Goal: Task Accomplishment & Management: Use online tool/utility

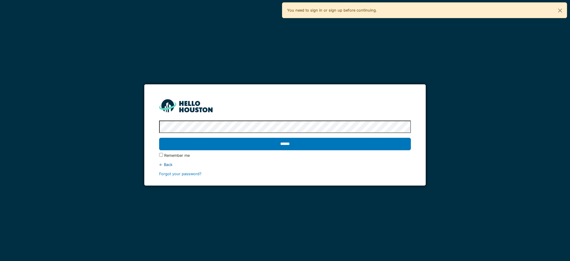
drag, startPoint x: 308, startPoint y: 144, endPoint x: 321, endPoint y: 143, distance: 12.8
click at [311, 142] on input "******" at bounding box center [285, 144] width 252 height 12
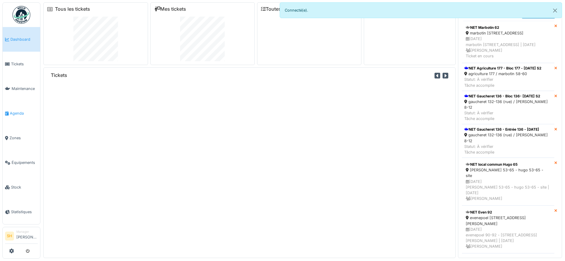
click at [23, 111] on span "Agenda" at bounding box center [24, 114] width 28 height 6
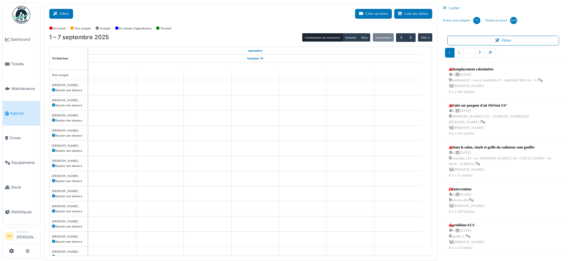
click at [67, 16] on button "Filtrer" at bounding box center [61, 14] width 24 height 10
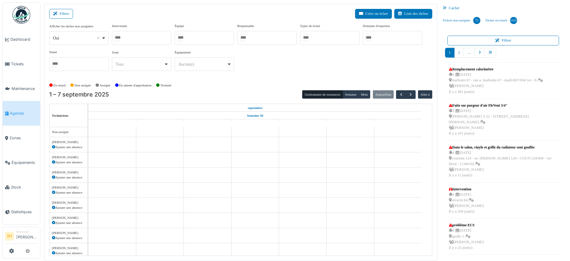
click at [183, 40] on input "Tous" at bounding box center [180, 37] width 6 height 9
click at [250, 87] on div "En retard Non assigné Assigné En attente d'approbation Terminé" at bounding box center [240, 86] width 383 height 10
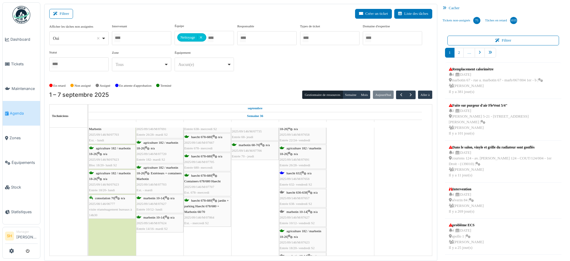
scroll to position [74, 0]
click at [295, 171] on span "haecht 632" at bounding box center [294, 173] width 15 height 4
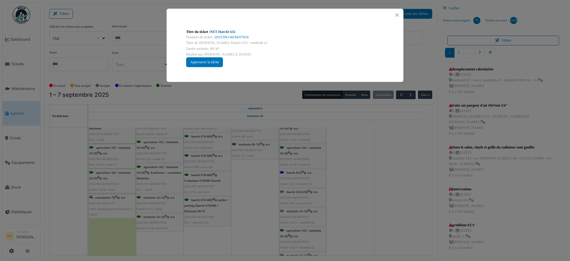
click at [213, 30] on link "NET Haecht 632" at bounding box center [222, 32] width 25 height 4
click at [337, 213] on div "Titre du ticket : NET Haecht 632 Numéro de ticket : 2025/09/146/M/07656 Titre d…" at bounding box center [285, 130] width 570 height 261
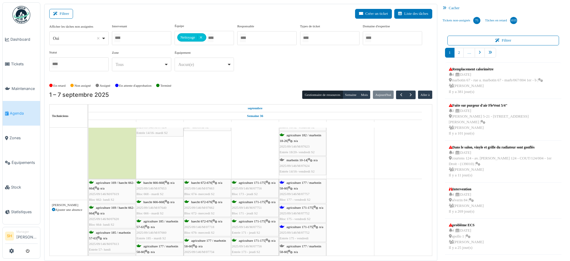
scroll to position [186, 0]
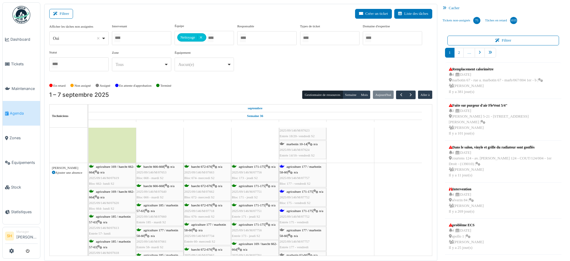
click at [290, 167] on span "agriculture 177 / marbotin 58-60" at bounding box center [301, 169] width 42 height 9
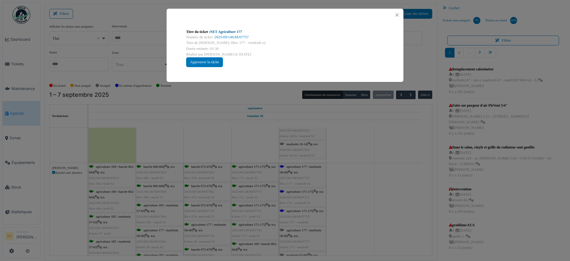
click at [225, 31] on link "NET Agriculture 177" at bounding box center [226, 32] width 32 height 4
click at [347, 189] on div "Titre du ticket : NET Agriculture 177 Numéro de ticket : 2025/09/146/M/07757 Ti…" at bounding box center [285, 130] width 570 height 261
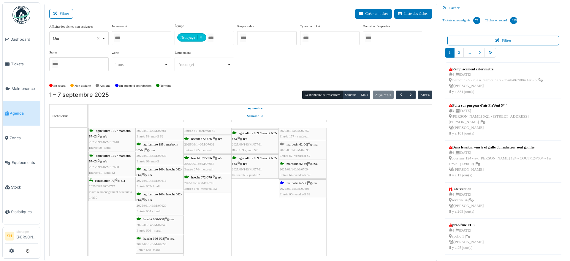
scroll to position [297, 0]
click at [301, 184] on span "marbotin 62-66" at bounding box center [297, 183] width 20 height 4
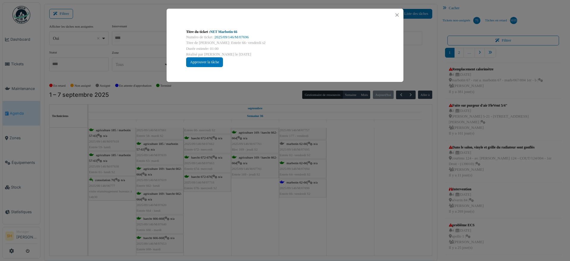
click at [230, 33] on link "NET Marbotin 66" at bounding box center [223, 32] width 27 height 4
click at [339, 211] on div "Titre du ticket : NET Marbotin 66 Numéro de ticket : 2025/09/146/M/07696 Titre …" at bounding box center [285, 130] width 570 height 261
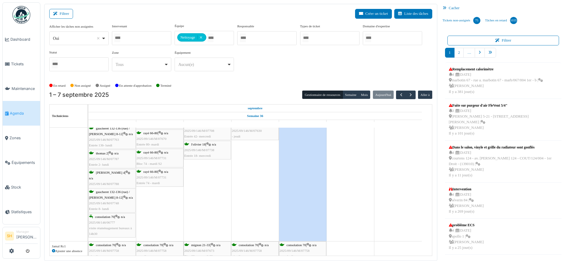
scroll to position [0, 0]
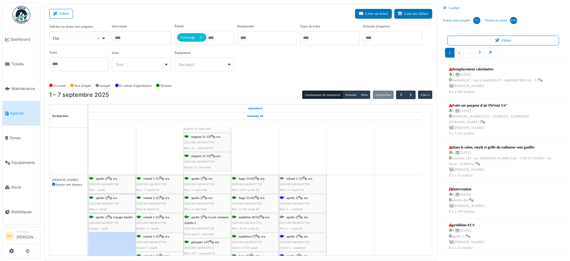
click at [300, 200] on div "apollo 1 | n/a 2025/09/146/M/07759 Bloc 1 - vendredi" at bounding box center [303, 203] width 46 height 17
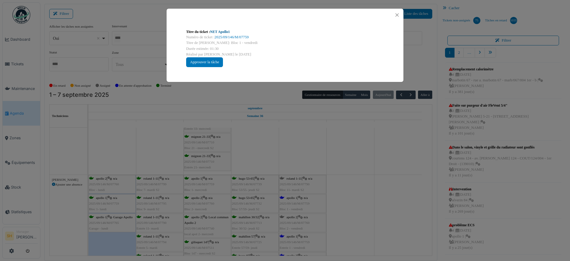
click at [223, 32] on link "NET Apollo1" at bounding box center [220, 32] width 20 height 4
click at [337, 156] on div "Titre du ticket : NET Apollo1 Numéro de ticket : 2025/09/146/M/07759 Titre de l…" at bounding box center [285, 130] width 570 height 261
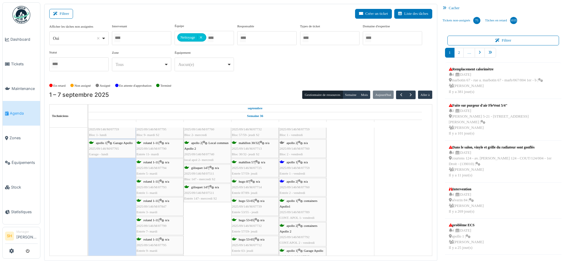
click at [295, 144] on span "apollo 2" at bounding box center [292, 143] width 11 height 4
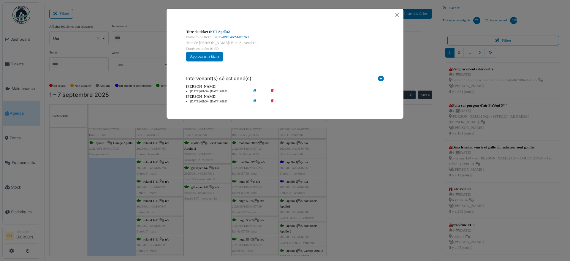
click at [222, 31] on link "NET Apollo2" at bounding box center [220, 32] width 20 height 4
click at [333, 197] on div "Titre du ticket : NET Apollo2 Numéro de ticket : 2025/09/146/M/07760 Titre de l…" at bounding box center [285, 130] width 570 height 261
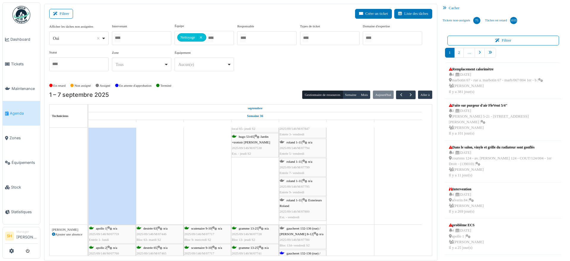
scroll to position [1114, 0]
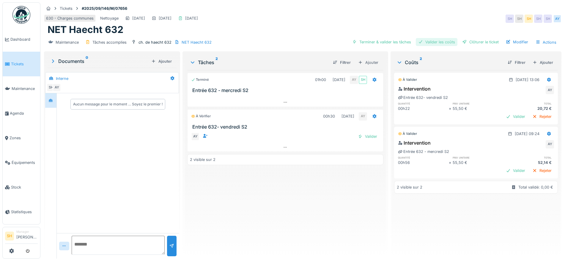
drag, startPoint x: 395, startPoint y: 42, endPoint x: 423, endPoint y: 41, distance: 28.8
click at [398, 42] on div "Terminer & valider les tâches" at bounding box center [382, 42] width 64 height 8
drag, startPoint x: 425, startPoint y: 41, endPoint x: 430, endPoint y: 41, distance: 5.7
click at [429, 41] on div "Valider les coûts" at bounding box center [437, 42] width 42 height 8
click at [468, 42] on div "Clôturer le ticket" at bounding box center [480, 42] width 41 height 8
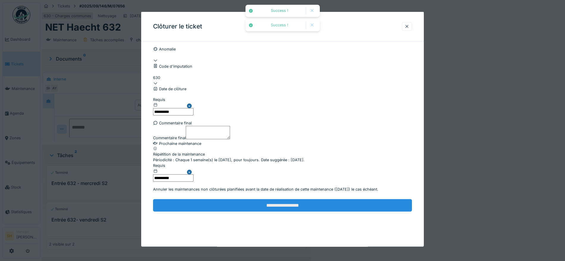
scroll to position [37, 0]
click at [242, 212] on input "**********" at bounding box center [282, 205] width 259 height 12
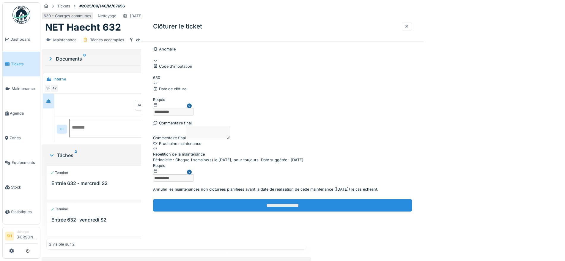
scroll to position [0, 0]
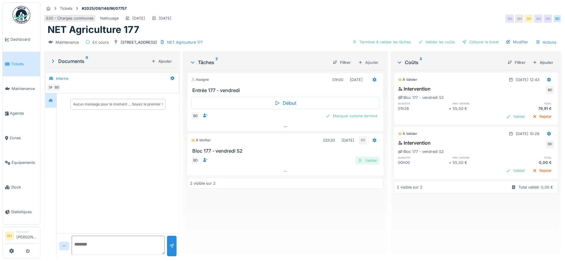
click at [371, 161] on div "Valider" at bounding box center [367, 161] width 24 height 8
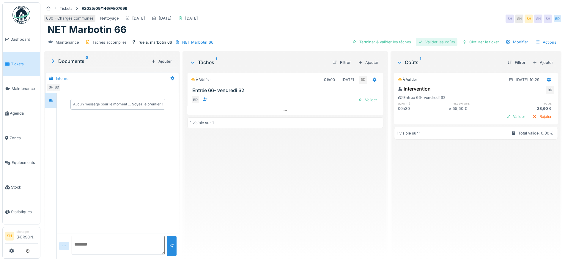
drag, startPoint x: 378, startPoint y: 41, endPoint x: 439, endPoint y: 41, distance: 60.6
click at [381, 42] on div "Terminer & valider les tâches" at bounding box center [382, 42] width 64 height 8
click at [442, 41] on div "Valider les coûts" at bounding box center [437, 42] width 42 height 8
click at [471, 41] on div "Clôturer le ticket" at bounding box center [480, 42] width 41 height 8
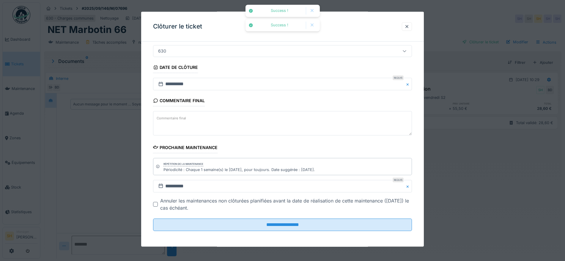
scroll to position [51, 0]
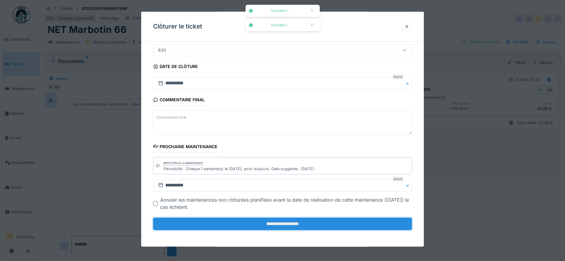
click at [303, 226] on input "**********" at bounding box center [282, 224] width 259 height 12
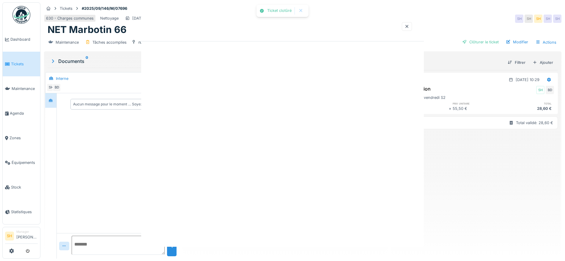
scroll to position [0, 0]
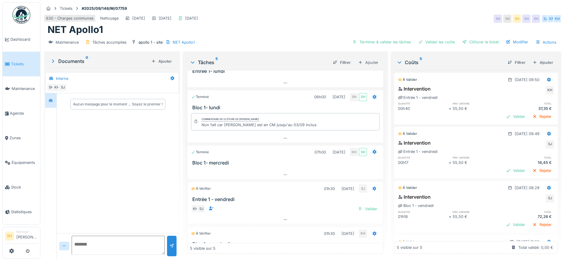
scroll to position [37, 0]
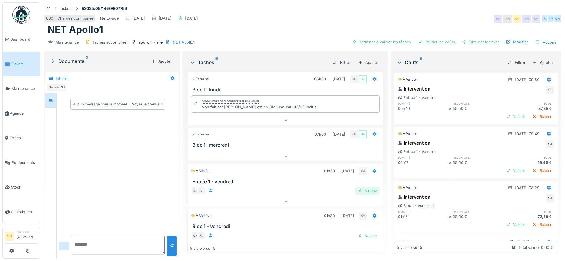
drag, startPoint x: 360, startPoint y: 190, endPoint x: 355, endPoint y: 190, distance: 5.3
click at [360, 190] on div "Valider" at bounding box center [367, 191] width 24 height 8
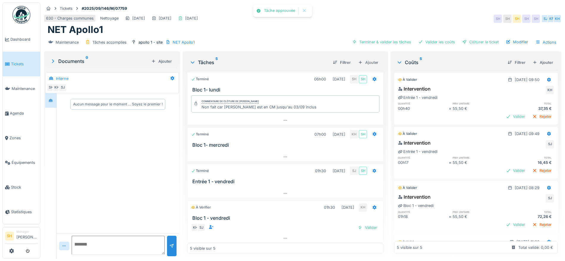
scroll to position [40, 0]
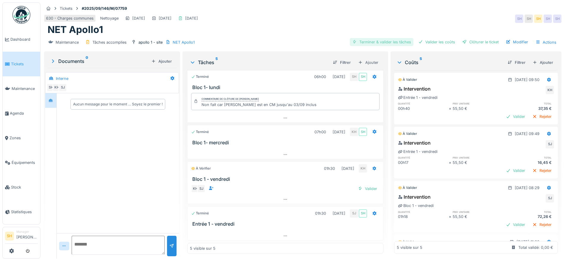
click at [382, 44] on div "Terminer & valider les tâches" at bounding box center [382, 42] width 64 height 8
drag, startPoint x: 427, startPoint y: 44, endPoint x: 438, endPoint y: 44, distance: 10.4
click at [428, 44] on div "Valider les coûts" at bounding box center [437, 42] width 42 height 8
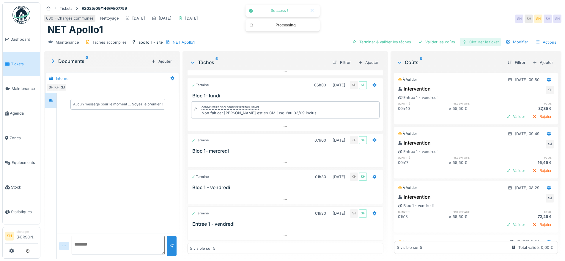
click at [466, 44] on div "Clôturer le ticket" at bounding box center [480, 42] width 41 height 8
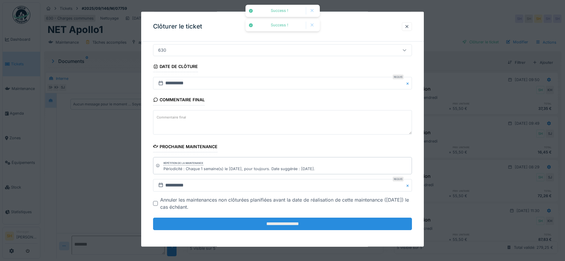
click at [232, 227] on input "**********" at bounding box center [282, 224] width 259 height 12
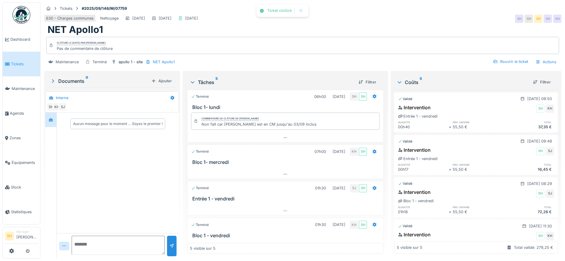
scroll to position [51, 0]
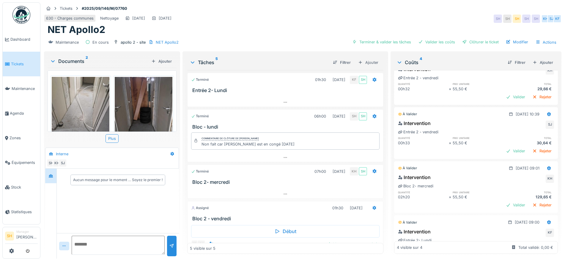
scroll to position [37, 0]
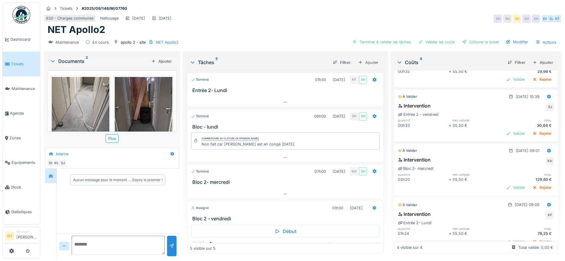
click at [85, 106] on img at bounding box center [81, 115] width 58 height 77
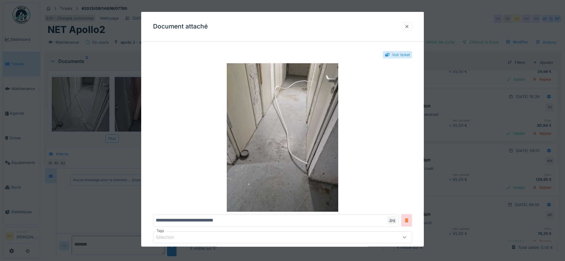
click at [409, 26] on div at bounding box center [406, 26] width 5 height 6
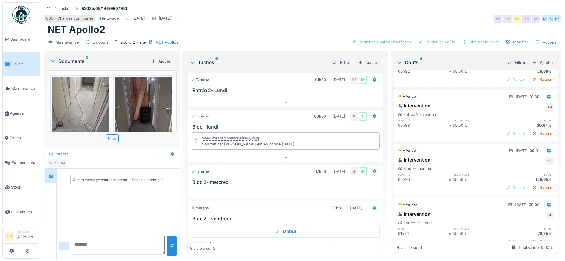
click at [161, 100] on img at bounding box center [144, 115] width 58 height 77
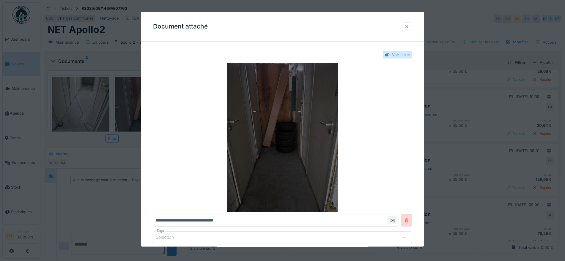
click at [258, 113] on img at bounding box center [282, 137] width 259 height 149
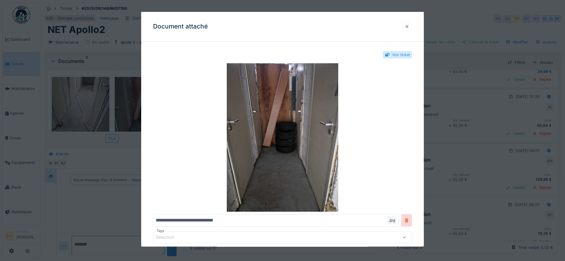
click at [407, 26] on div at bounding box center [406, 26] width 5 height 6
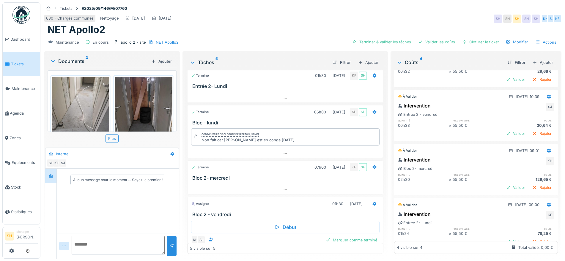
scroll to position [0, 0]
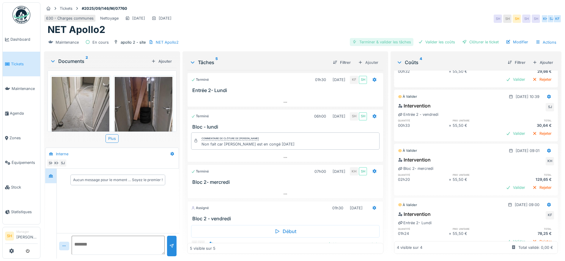
click at [378, 43] on div "Terminer & valider les tâches" at bounding box center [382, 42] width 64 height 8
click at [438, 45] on div "Valider les coûts" at bounding box center [437, 42] width 42 height 8
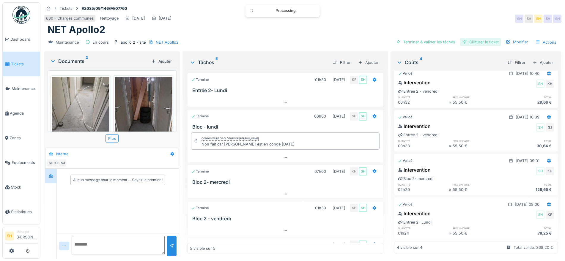
click at [469, 45] on div "Clôturer le ticket" at bounding box center [480, 42] width 41 height 8
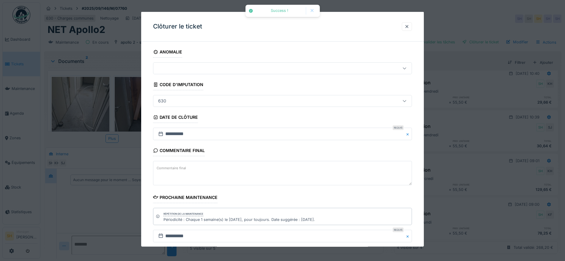
scroll to position [51, 0]
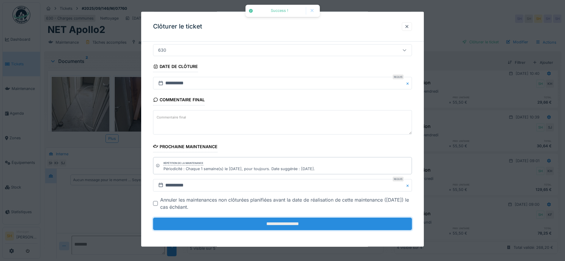
click at [255, 225] on input "**********" at bounding box center [282, 224] width 259 height 12
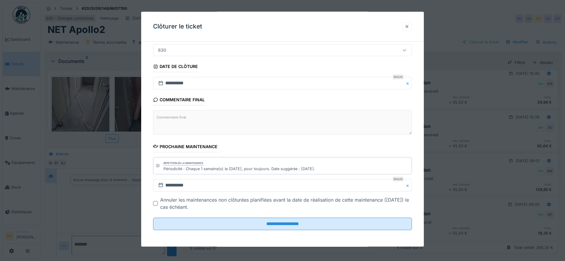
click at [407, 25] on div at bounding box center [406, 26] width 5 height 6
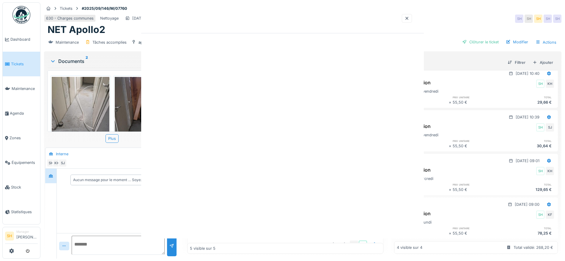
scroll to position [0, 0]
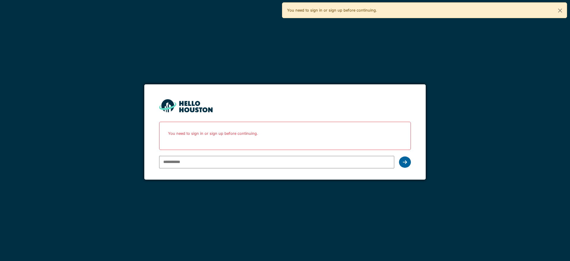
type input "**********"
click at [405, 162] on icon at bounding box center [405, 162] width 4 height 5
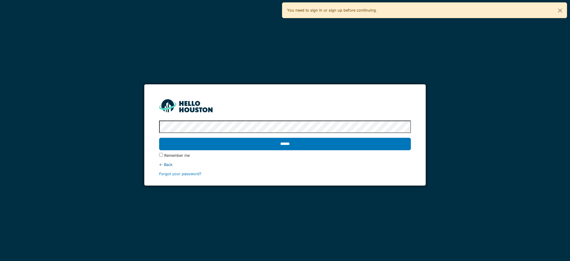
click at [350, 151] on div "******" at bounding box center [285, 143] width 252 height 17
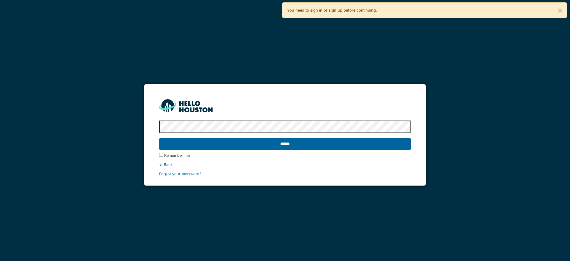
click at [348, 147] on input "******" at bounding box center [285, 144] width 252 height 12
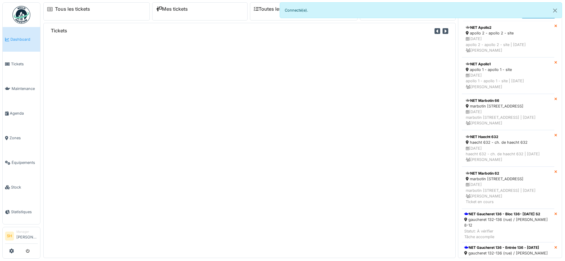
scroll to position [6, 0]
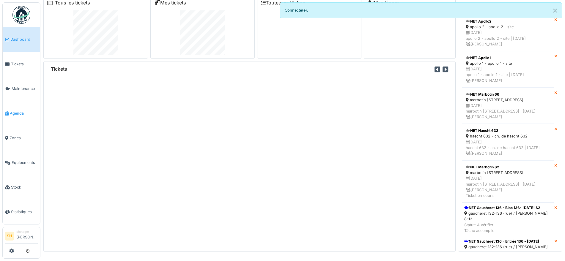
click at [13, 111] on span "Agenda" at bounding box center [24, 114] width 28 height 6
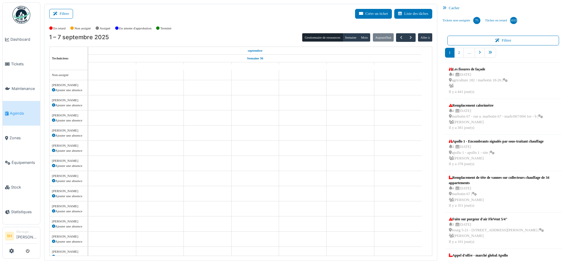
click at [16, 112] on span "Agenda" at bounding box center [24, 114] width 28 height 6
click at [69, 15] on button "Filtrer" at bounding box center [61, 14] width 24 height 10
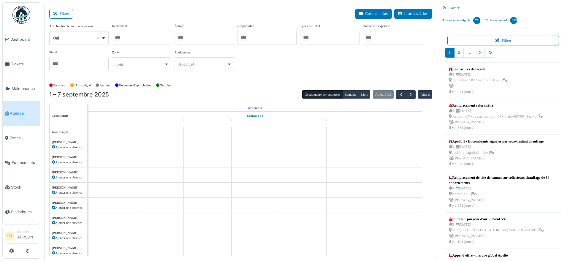
click at [193, 40] on div at bounding box center [204, 38] width 59 height 14
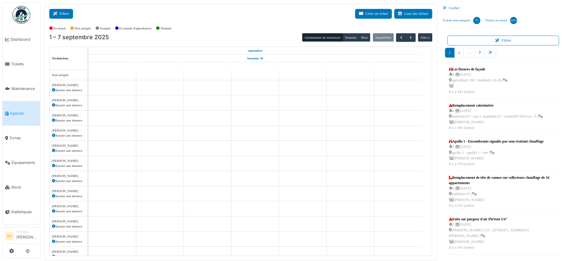
click at [64, 13] on button "Filtrer" at bounding box center [61, 14] width 24 height 10
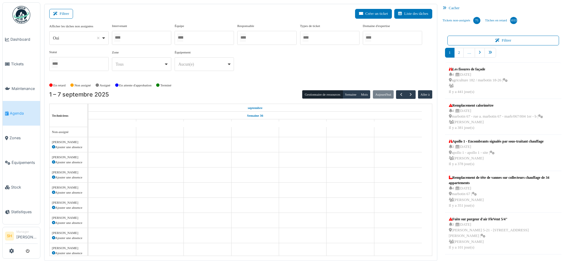
click at [192, 38] on div at bounding box center [204, 38] width 59 height 14
click at [261, 77] on div "Afficher les tâches non assignées *** Oui Remove item Oui Non Intervenant Abdel…" at bounding box center [240, 51] width 383 height 57
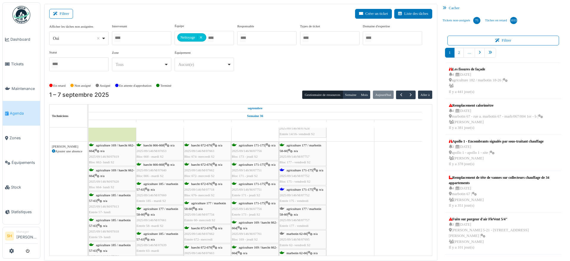
scroll to position [223, 0]
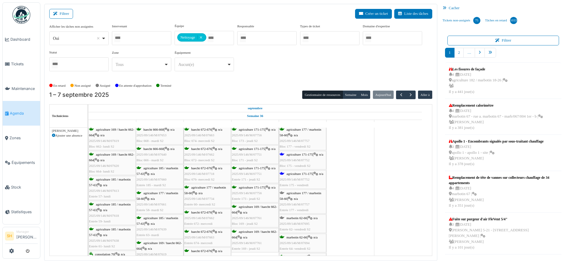
click at [305, 157] on div "agriculture 171-175 | n/a 2025/09/146/M/07752 Bloc 175 - vendredi S2" at bounding box center [303, 160] width 46 height 17
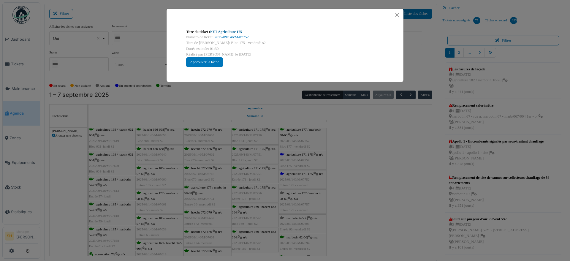
click at [225, 31] on link "NET Agriculture 175" at bounding box center [226, 32] width 32 height 4
drag, startPoint x: 349, startPoint y: 192, endPoint x: 340, endPoint y: 196, distance: 9.6
click at [345, 194] on div "Titre du ticket : NET Agriculture 175 Numéro de ticket : 2025/09/146/M/07752 Ti…" at bounding box center [285, 130] width 570 height 261
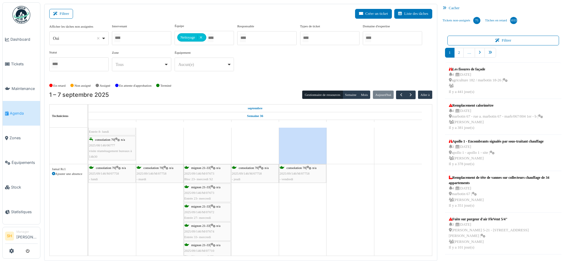
scroll to position [631, 0]
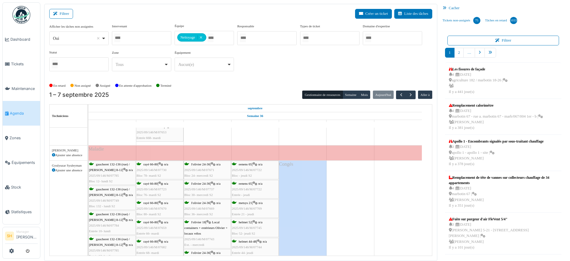
click at [54, 170] on icon at bounding box center [53, 170] width 3 height 3
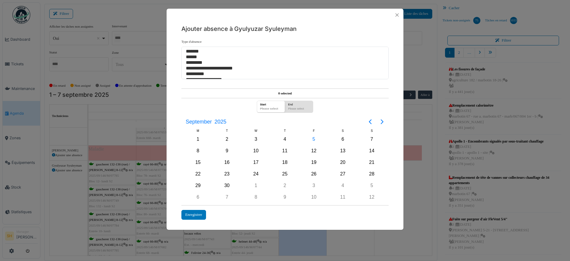
click at [54, 170] on div "**********" at bounding box center [285, 130] width 570 height 261
click at [313, 136] on div "5" at bounding box center [314, 139] width 9 height 9
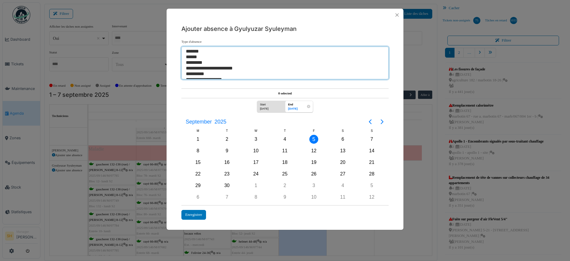
select select "**"
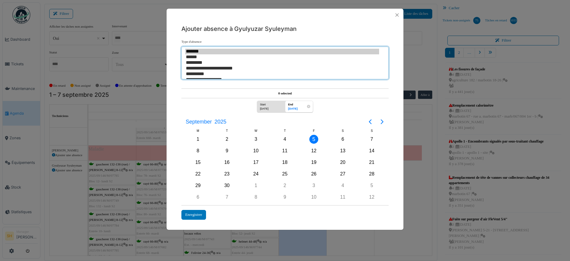
click at [207, 52] on option "*******" at bounding box center [282, 52] width 194 height 6
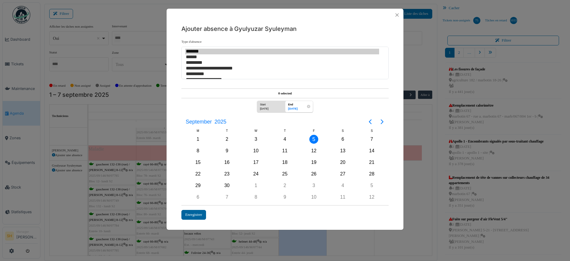
click at [194, 213] on div "Enregistrer" at bounding box center [194, 215] width 25 height 10
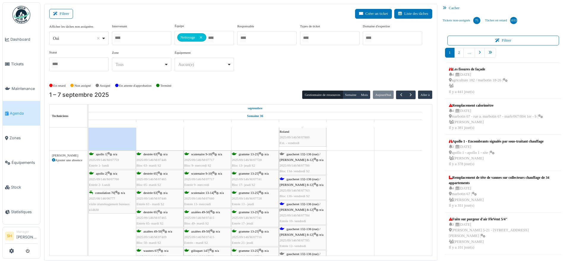
click at [308, 179] on span "gaucheret 132-136 (rue) / [PERSON_NAME] 8-12" at bounding box center [300, 181] width 41 height 9
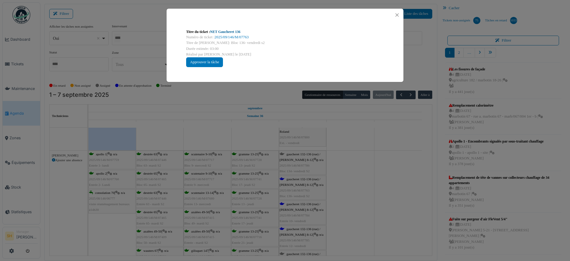
click at [226, 32] on link "NET Gaucheret 136" at bounding box center [225, 32] width 30 height 4
drag, startPoint x: 332, startPoint y: 171, endPoint x: 328, endPoint y: 179, distance: 8.8
click at [332, 172] on div "Titre du ticket : NET Gaucheret 136 Numéro de ticket : 2025/09/146/M/07763 Titr…" at bounding box center [285, 130] width 570 height 261
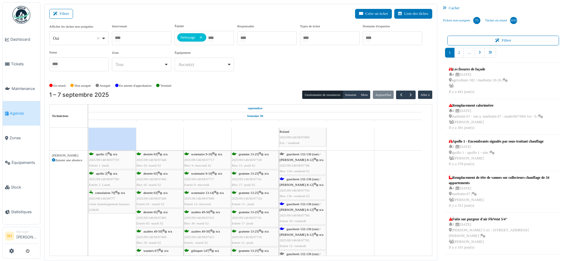
click at [294, 205] on span "gaucheret 132-136 (rue) / [PERSON_NAME] 8-12" at bounding box center [300, 206] width 41 height 9
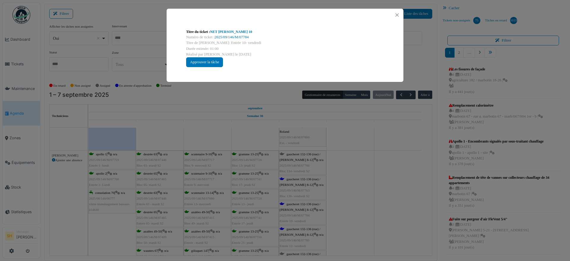
click at [227, 34] on link "NET Thomas 10" at bounding box center [231, 32] width 42 height 4
click at [351, 201] on div "Titre du ticket : NET Thomas 10 Numéro de ticket : 2025/09/146/M/07784 Titre de…" at bounding box center [285, 130] width 570 height 261
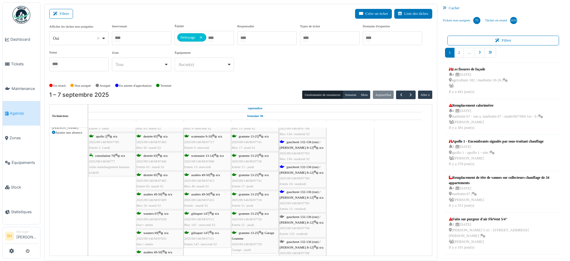
scroll to position [1151, 0]
click at [300, 190] on span "gaucheret 132-136 (rue) / [PERSON_NAME] 8-12" at bounding box center [300, 194] width 41 height 9
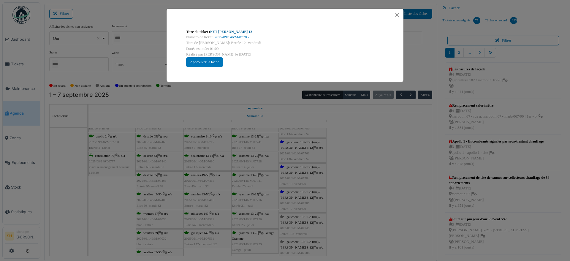
click at [217, 32] on link "NET Thomas 12" at bounding box center [231, 32] width 42 height 4
click at [333, 181] on div "Titre du ticket : NET Thomas 12 Numéro de ticket : 2025/09/146/M/07785 Titre de…" at bounding box center [285, 130] width 570 height 261
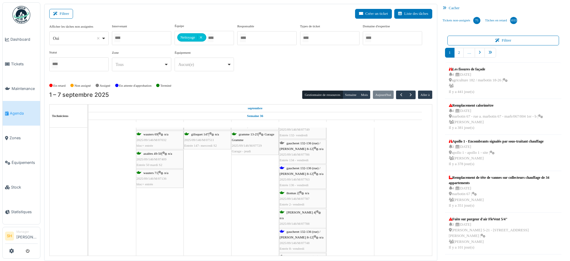
scroll to position [1263, 0]
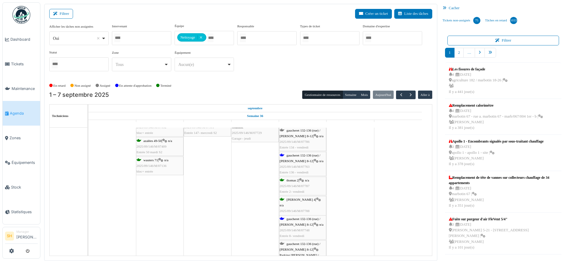
click at [301, 157] on div "gaucheret 132-136 (rue) / thomas 8-12 | n/a 2025/09/146/M/07763 Entrée 136 - ve…" at bounding box center [303, 164] width 46 height 23
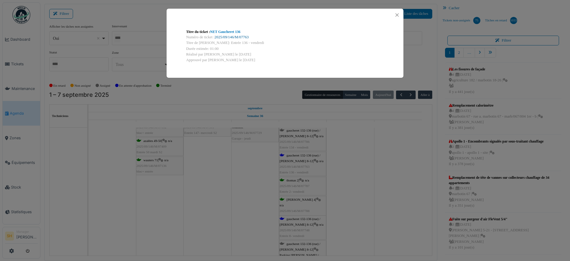
click at [236, 35] on link "2025/09/146/M/07763" at bounding box center [232, 37] width 34 height 4
click at [333, 191] on div "Titre du ticket : NET Gaucheret 136 Numéro de ticket : 2025/09/146/M/07763 Titr…" at bounding box center [285, 130] width 570 height 261
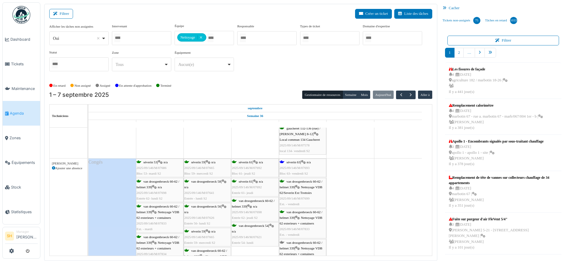
scroll to position [1411, 0]
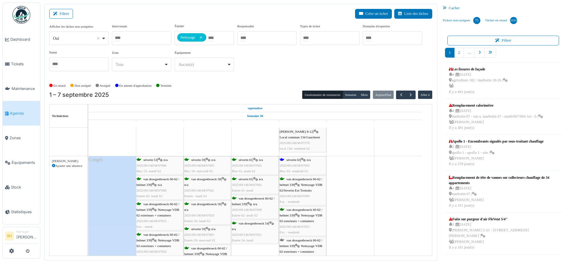
click at [288, 161] on span "séverin 63" at bounding box center [294, 160] width 14 height 4
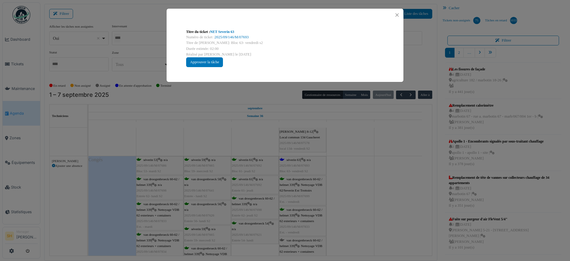
click at [216, 29] on div "Titre du ticket : NET Severin 63 Numéro de ticket : 2025/09/146/M/07693 Titre d…" at bounding box center [285, 48] width 207 height 48
click at [217, 30] on link "NET Severin 63" at bounding box center [222, 32] width 24 height 4
click at [399, 194] on div "Titre du ticket : NET Severin 63 Numéro de ticket : 2025/09/146/M/07693 Titre d…" at bounding box center [285, 130] width 570 height 261
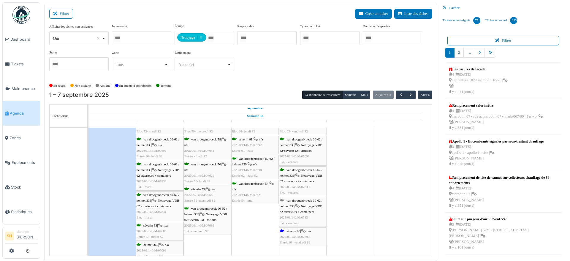
scroll to position [1485, 0]
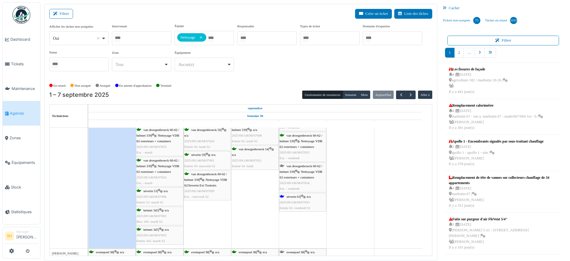
click at [300, 196] on span "séverin 63" at bounding box center [294, 197] width 14 height 4
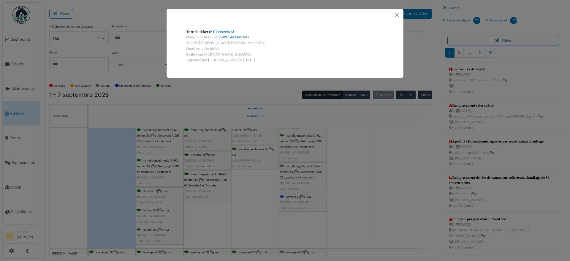
click at [214, 32] on link "NET Severin 63" at bounding box center [222, 32] width 24 height 4
drag, startPoint x: 377, startPoint y: 172, endPoint x: 360, endPoint y: 176, distance: 17.4
click at [371, 174] on div "Titre du ticket : NET Severin 63 Numéro de ticket : 2025/09/146/M/07693 Titre d…" at bounding box center [285, 130] width 570 height 261
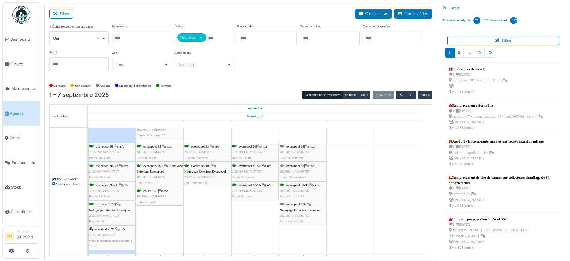
scroll to position [1634, 0]
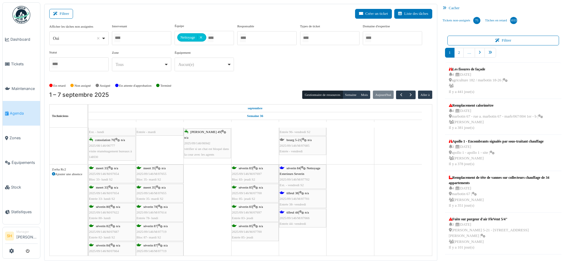
click at [298, 171] on span "Nettoyage Exterieurs Severin" at bounding box center [300, 170] width 41 height 9
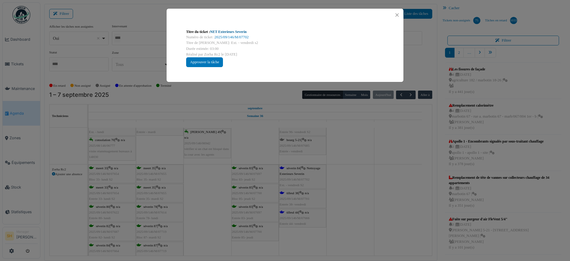
click at [226, 32] on link "NET Exterieurs Severin" at bounding box center [228, 32] width 37 height 4
drag, startPoint x: 348, startPoint y: 196, endPoint x: 311, endPoint y: 190, distance: 36.9
click at [344, 195] on div "Titre du ticket : NET Exterieurs Severin Numéro de ticket : 2025/09/146/M/07702…" at bounding box center [285, 130] width 570 height 261
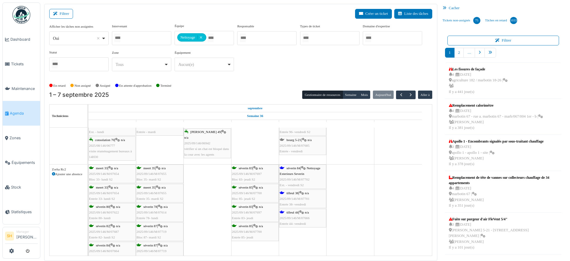
click at [303, 192] on icon at bounding box center [301, 193] width 5 height 4
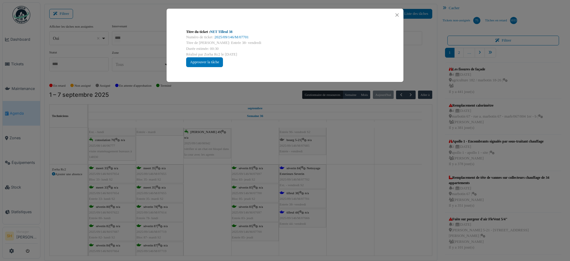
click at [215, 30] on link "NET Tilleul 38" at bounding box center [221, 32] width 22 height 4
drag, startPoint x: 403, startPoint y: 187, endPoint x: 365, endPoint y: 186, distance: 38.4
click at [399, 186] on div "Titre du ticket : NET Tilleul 38 Numéro de ticket : 2025/09/146/M/07701 Titre d…" at bounding box center [285, 130] width 570 height 261
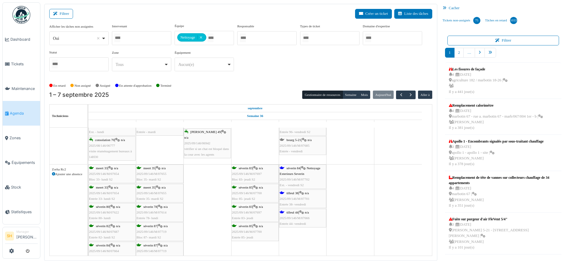
click at [297, 211] on span "tilleul 44" at bounding box center [293, 213] width 12 height 4
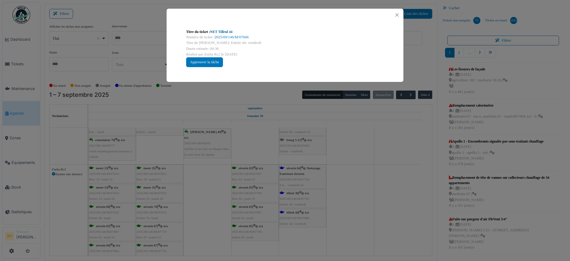
click at [223, 30] on link "NET Tilleul 44" at bounding box center [221, 32] width 22 height 4
drag, startPoint x: 364, startPoint y: 214, endPoint x: 326, endPoint y: 212, distance: 37.3
click at [353, 214] on div "Titre du ticket : NET Tilleul 44 Numéro de ticket : 2025/09/146/M/07666 Titre d…" at bounding box center [285, 130] width 570 height 261
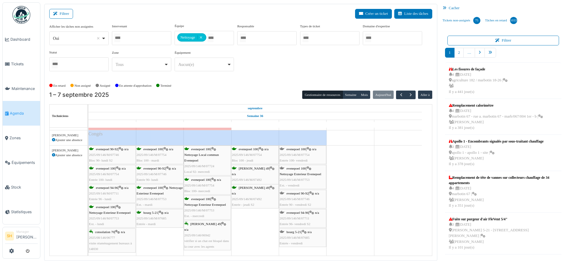
scroll to position [2013, 0]
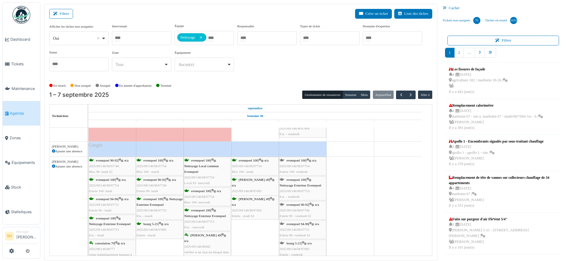
click at [306, 163] on div "evenepoel 100 | n/a 2025/09/146/M/07754 Entrée 100- vendredi" at bounding box center [303, 166] width 46 height 17
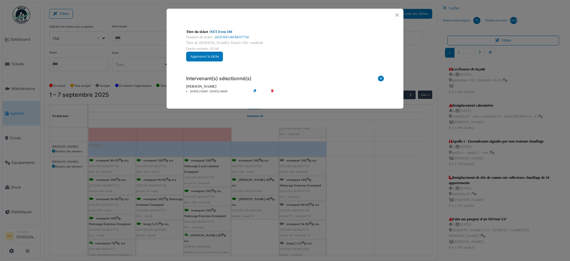
click at [216, 30] on link "NET Even 100" at bounding box center [221, 32] width 22 height 4
click at [358, 176] on div "Titre du ticket : NET Even 100 Numéro de ticket : 2025/09/146/M/07754 Titre de …" at bounding box center [285, 130] width 570 height 261
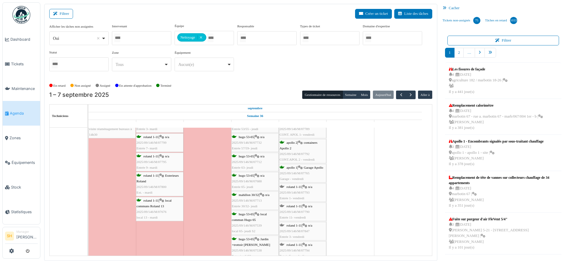
scroll to position [1799, 0]
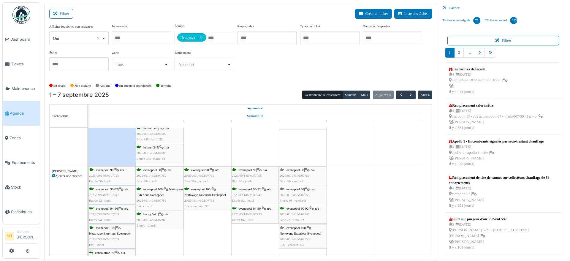
click at [299, 169] on span "evenepoel 98" at bounding box center [296, 170] width 18 height 4
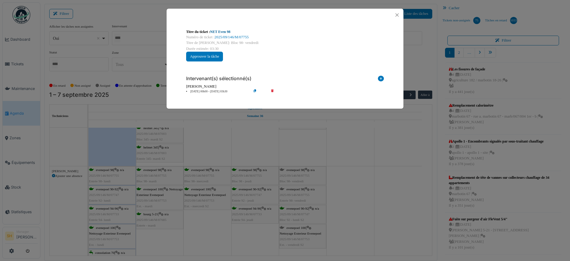
click at [219, 31] on link "NET Even 98" at bounding box center [220, 32] width 20 height 4
click at [352, 185] on div "Titre du ticket : NET Even 98 Numéro de ticket : 2025/09/146/M/07755 Titre de l…" at bounding box center [285, 130] width 570 height 261
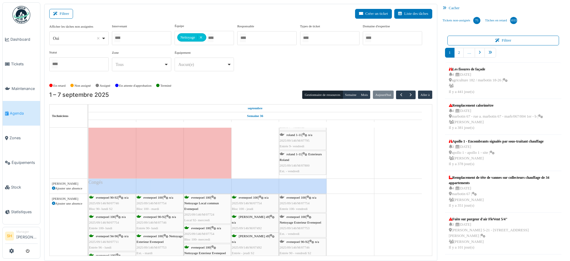
click at [307, 197] on div "evenepoel 100 | n/a 2025/09/146/M/07754 Entrée 100- vendredi" at bounding box center [303, 203] width 46 height 17
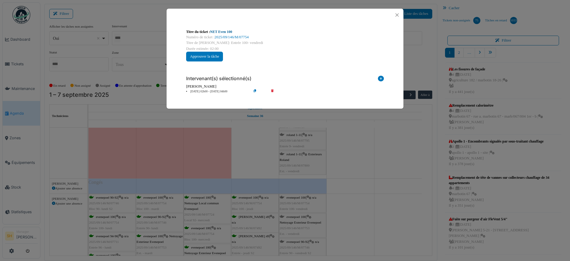
click at [225, 29] on div "Titre du ticket : NET Even 100" at bounding box center [285, 31] width 198 height 5
click at [225, 31] on link "NET Even 100" at bounding box center [221, 32] width 22 height 4
click at [359, 206] on div "Titre du ticket : NET Even 100 Numéro de ticket : 2025/09/146/M/07754 Titre de …" at bounding box center [285, 130] width 570 height 261
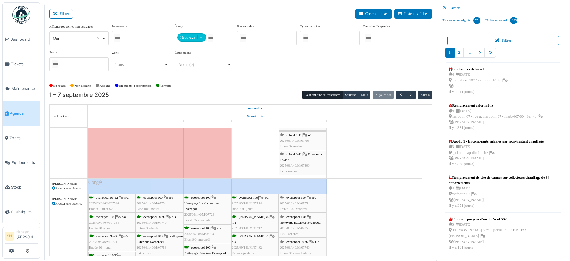
click at [305, 221] on span "Nettoyage Exterieur Evenepoel" at bounding box center [301, 223] width 42 height 4
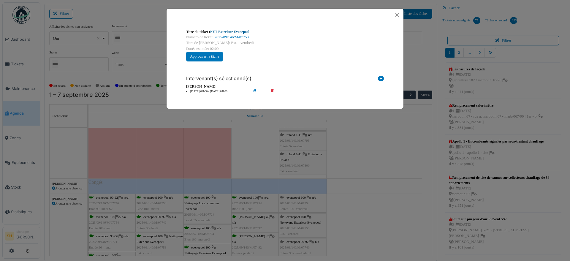
click at [226, 31] on link "NET Exterieur Evenepoel" at bounding box center [229, 32] width 39 height 4
click at [350, 214] on div "Titre du ticket : NET Exterieur Evenepoel Numéro de ticket : 2025/09/146/M/0775…" at bounding box center [285, 130] width 570 height 261
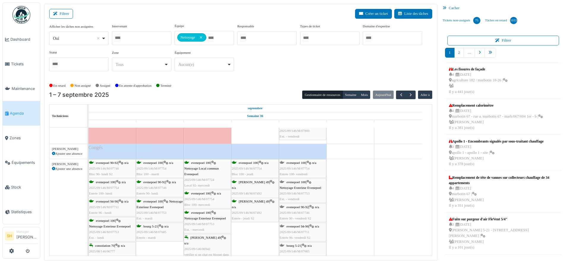
scroll to position [2050, 0]
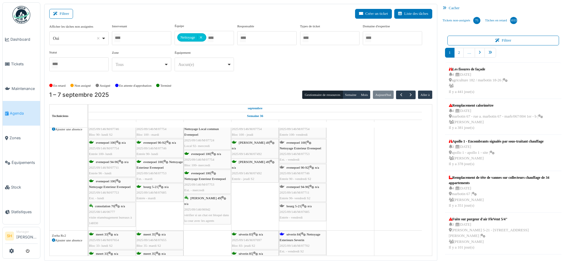
click at [297, 168] on span "evenepoel 90-92" at bounding box center [298, 168] width 22 height 4
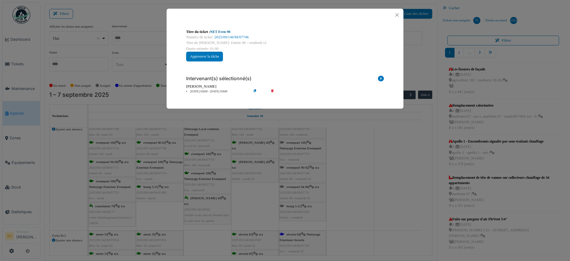
click at [220, 30] on link "NET Even 90" at bounding box center [220, 32] width 20 height 4
click at [352, 201] on div "Titre du ticket : NET Even 90 Numéro de ticket : 2025/09/146/M/07746 Titre de l…" at bounding box center [285, 130] width 570 height 261
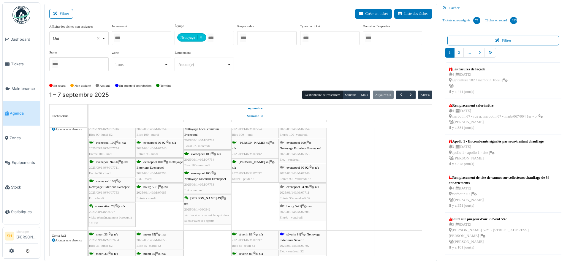
click at [303, 187] on span "evenepoel 94-96" at bounding box center [298, 187] width 22 height 4
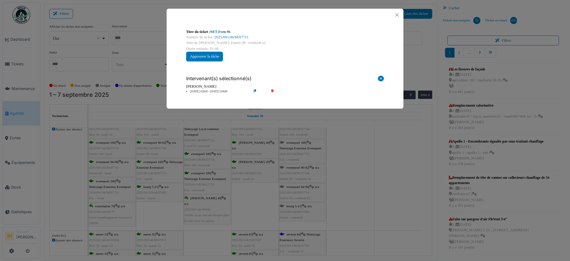
click at [222, 33] on link "NET Even 96" at bounding box center [220, 32] width 20 height 4
click at [374, 195] on div "Titre du ticket : NET Even 96 Numéro de ticket : 2025/09/146/M/07711 Titre de l…" at bounding box center [285, 130] width 570 height 261
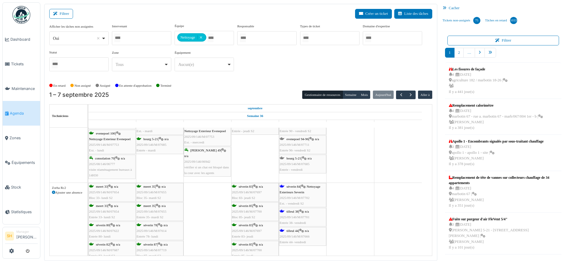
scroll to position [2087, 0]
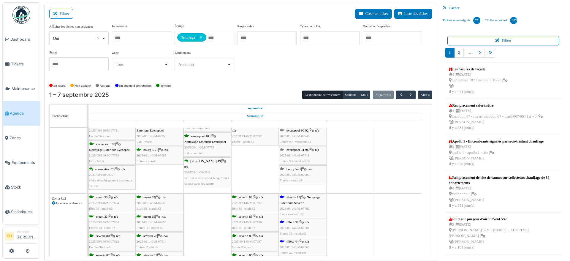
click at [293, 170] on span "bourg 5-21" at bounding box center [294, 169] width 15 height 4
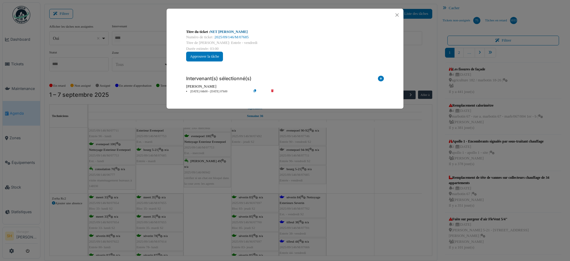
click at [228, 32] on link "NET C. Bourg" at bounding box center [229, 32] width 38 height 4
click at [371, 204] on div "Titre du ticket : NET C. Bourg Numéro de ticket : 2025/09/146/M/07685 Titre de …" at bounding box center [285, 130] width 570 height 261
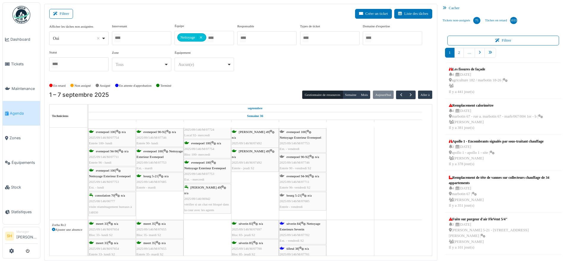
scroll to position [2050, 0]
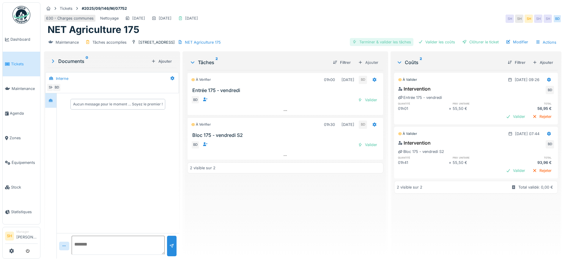
drag, startPoint x: 363, startPoint y: 42, endPoint x: 372, endPoint y: 42, distance: 9.2
click at [365, 42] on div "Terminer & valider les tâches" at bounding box center [382, 42] width 64 height 8
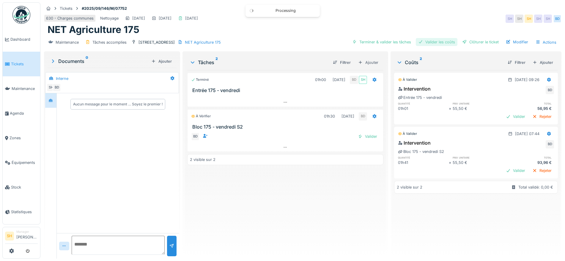
click at [439, 39] on div "Valider les coûts" at bounding box center [437, 42] width 42 height 8
click at [466, 42] on div "Clôturer le ticket" at bounding box center [480, 42] width 41 height 8
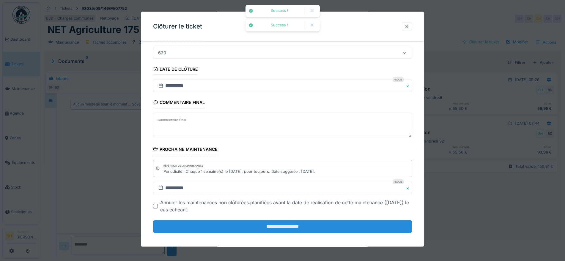
scroll to position [51, 0]
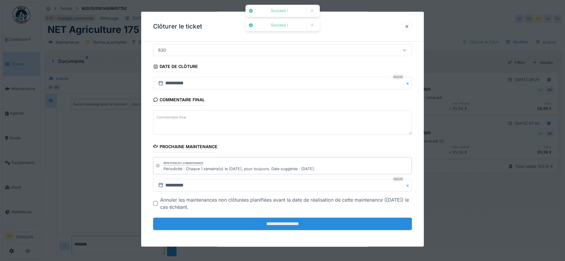
click at [246, 225] on input "**********" at bounding box center [282, 224] width 259 height 12
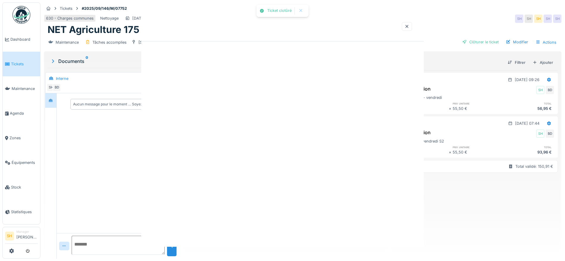
scroll to position [0, 0]
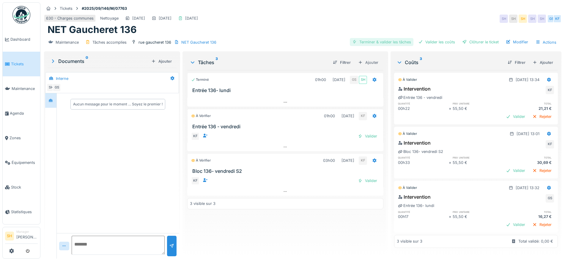
click at [386, 41] on div "Terminer & valider les tâches" at bounding box center [382, 42] width 64 height 8
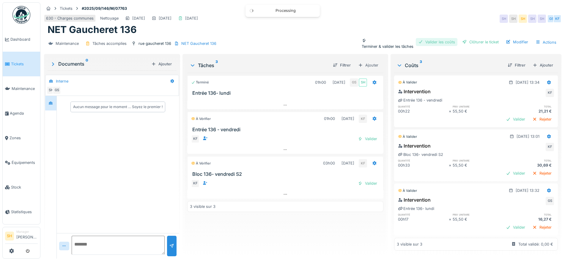
click at [436, 41] on div "Valider les coûts" at bounding box center [437, 42] width 42 height 8
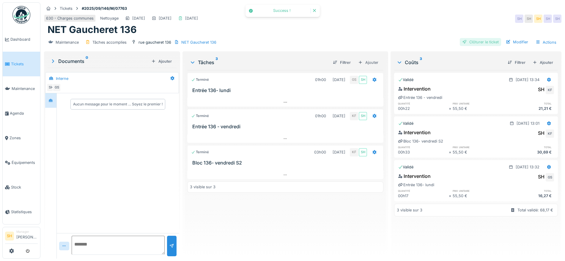
click at [474, 43] on div "Clôturer le ticket" at bounding box center [480, 42] width 41 height 8
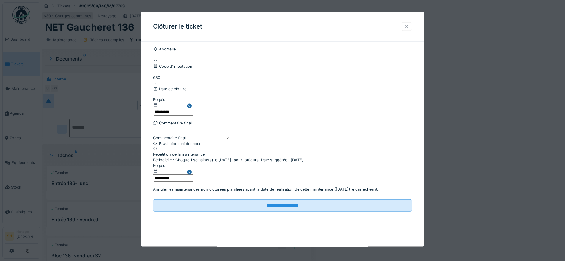
scroll to position [51, 0]
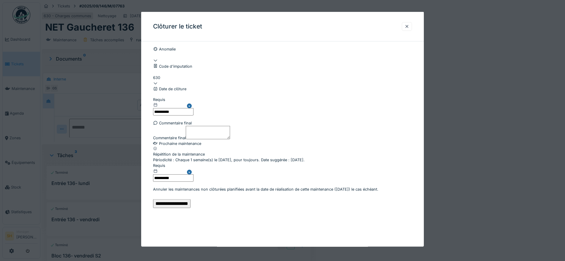
click at [190, 208] on input "**********" at bounding box center [171, 203] width 37 height 9
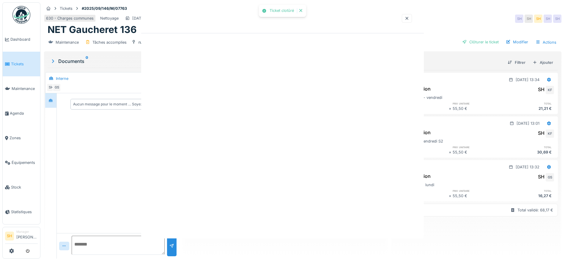
scroll to position [0, 0]
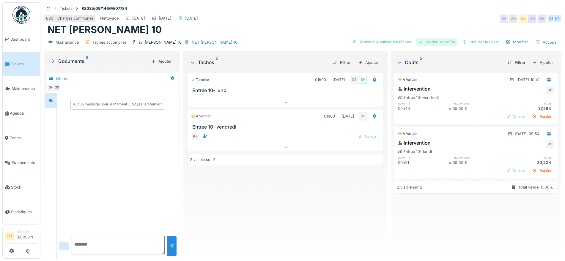
drag, startPoint x: 389, startPoint y: 41, endPoint x: 412, endPoint y: 42, distance: 22.9
click at [391, 42] on div "Terminer & valider les tâches" at bounding box center [382, 42] width 64 height 8
drag, startPoint x: 432, startPoint y: 42, endPoint x: 460, endPoint y: 44, distance: 28.0
click at [435, 44] on div "Valider les coûts" at bounding box center [437, 42] width 42 height 8
drag, startPoint x: 471, startPoint y: 44, endPoint x: 403, endPoint y: 73, distance: 73.6
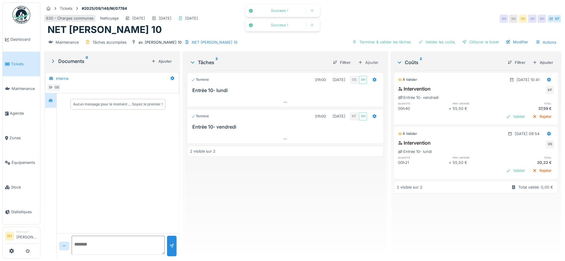
click at [470, 44] on div "Clôturer le ticket" at bounding box center [480, 42] width 41 height 8
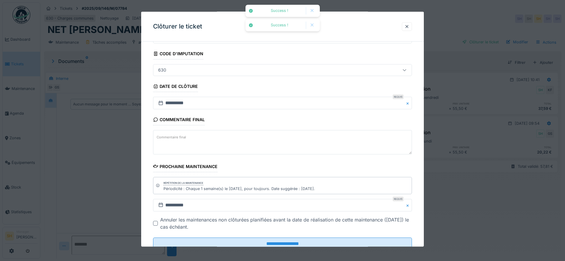
scroll to position [51, 0]
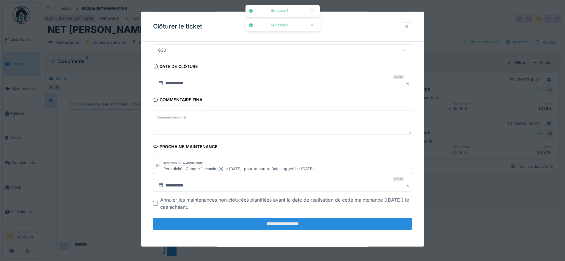
click at [256, 222] on input "**********" at bounding box center [282, 224] width 259 height 12
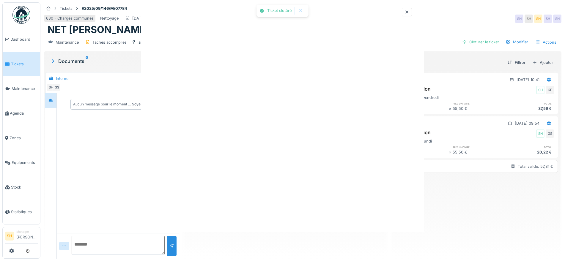
scroll to position [0, 0]
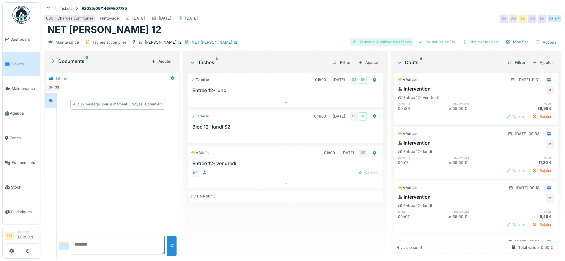
click at [392, 43] on div "Terminer & valider les tâches" at bounding box center [382, 42] width 64 height 8
drag, startPoint x: 426, startPoint y: 43, endPoint x: 435, endPoint y: 43, distance: 9.2
click at [428, 43] on div "Valider les coûts" at bounding box center [437, 42] width 42 height 8
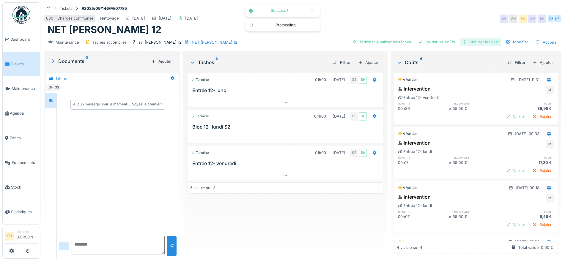
drag, startPoint x: 468, startPoint y: 43, endPoint x: 332, endPoint y: 123, distance: 158.0
click at [468, 43] on div "Clôturer le ticket" at bounding box center [480, 42] width 41 height 8
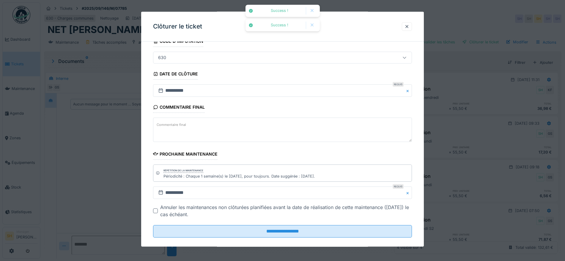
scroll to position [51, 0]
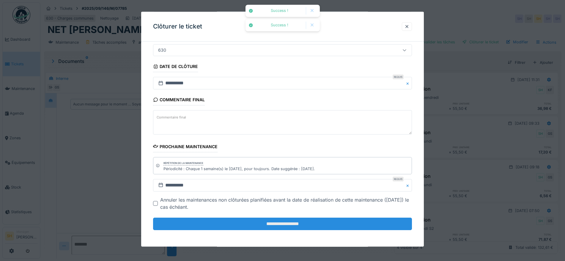
click at [290, 229] on input "**********" at bounding box center [282, 224] width 259 height 12
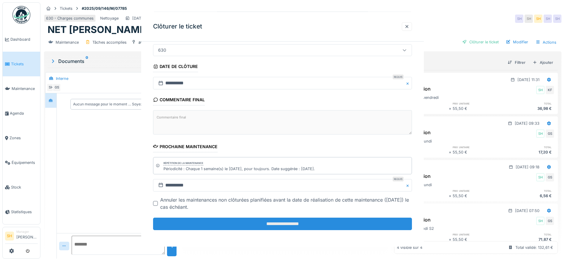
scroll to position [0, 0]
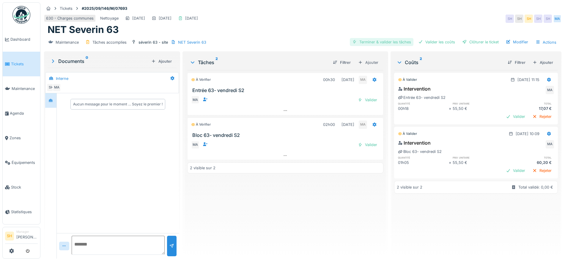
click at [374, 43] on div "Terminer & valider les tâches" at bounding box center [382, 42] width 64 height 8
click at [436, 42] on div "Valider les coûts" at bounding box center [437, 42] width 42 height 8
click at [471, 43] on div "Clôturer le ticket" at bounding box center [480, 42] width 41 height 8
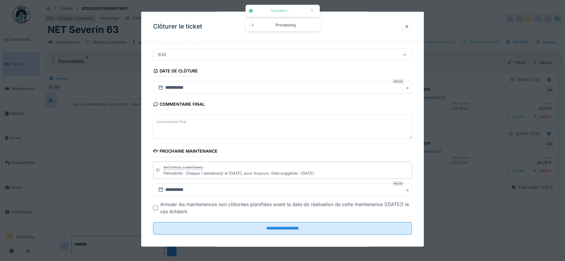
scroll to position [51, 0]
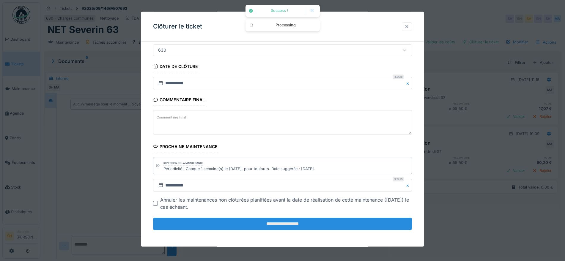
click at [293, 227] on input "**********" at bounding box center [282, 224] width 259 height 12
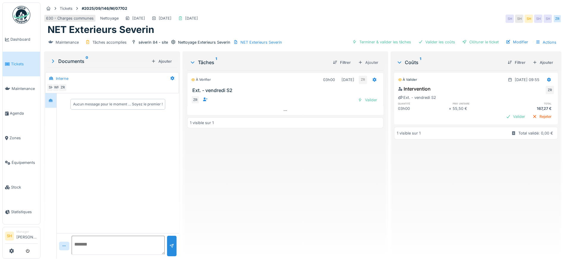
drag, startPoint x: 379, startPoint y: 42, endPoint x: 409, endPoint y: 40, distance: 30.3
click at [380, 42] on div "Terminer & valider les tâches" at bounding box center [382, 42] width 64 height 8
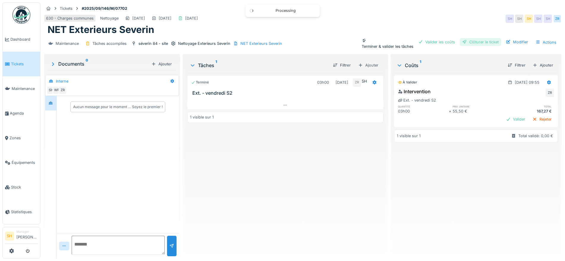
drag, startPoint x: 429, startPoint y: 40, endPoint x: 455, endPoint y: 41, distance: 25.9
click at [432, 40] on div "Valider les coûts" at bounding box center [437, 42] width 42 height 8
click at [474, 41] on div "Clôturer le ticket" at bounding box center [480, 42] width 41 height 8
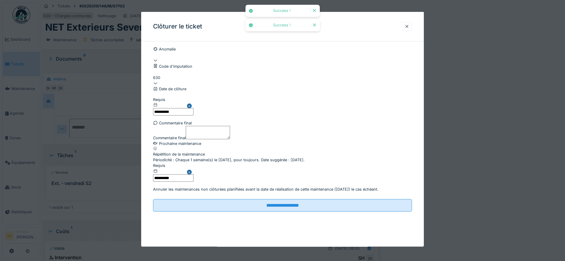
scroll to position [51, 0]
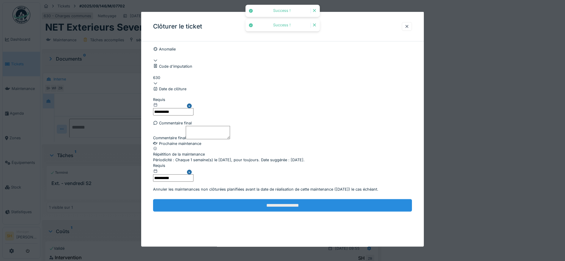
drag, startPoint x: 260, startPoint y: 223, endPoint x: 258, endPoint y: 220, distance: 4.0
click at [260, 212] on input "**********" at bounding box center [282, 205] width 259 height 12
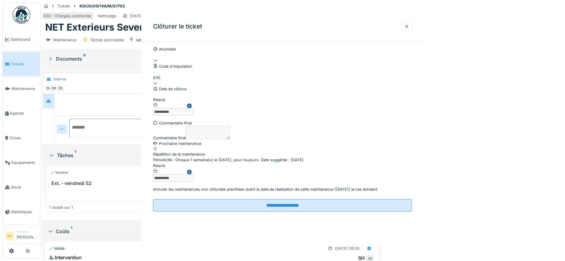
scroll to position [0, 0]
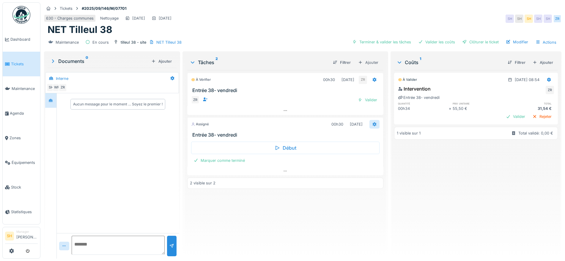
click at [372, 125] on icon at bounding box center [374, 124] width 5 height 4
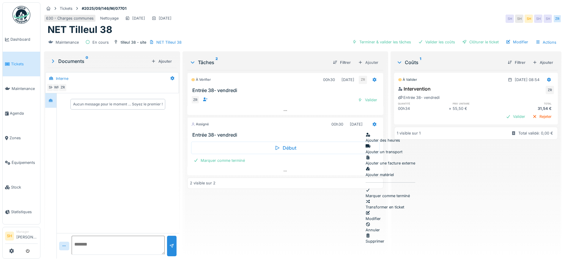
click at [373, 233] on div at bounding box center [390, 236] width 50 height 6
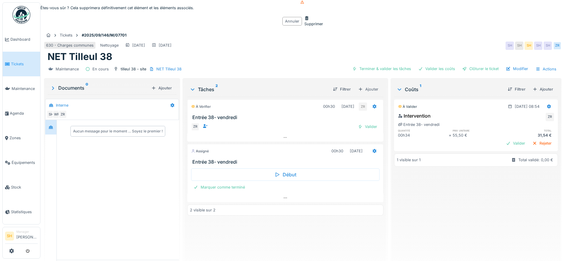
click at [304, 27] on div "Supprimer" at bounding box center [313, 20] width 19 height 11
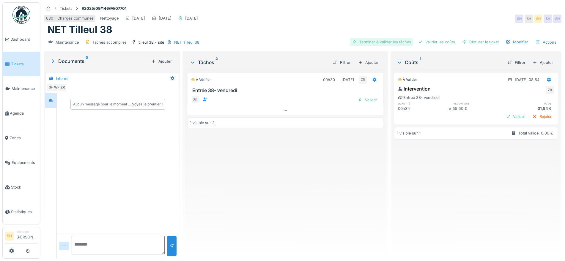
drag, startPoint x: 373, startPoint y: 41, endPoint x: 386, endPoint y: 41, distance: 13.4
click at [375, 41] on div "Terminer & valider les tâches" at bounding box center [382, 42] width 64 height 8
click at [430, 42] on div "Valider les coûts" at bounding box center [437, 42] width 42 height 8
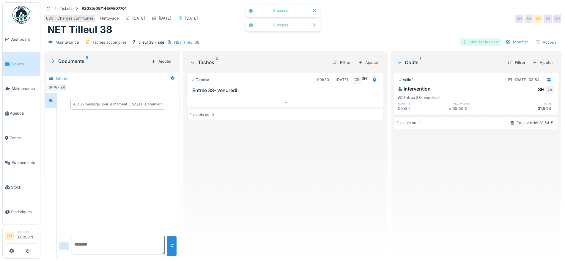
click at [469, 42] on div "Clôturer le ticket" at bounding box center [480, 42] width 41 height 8
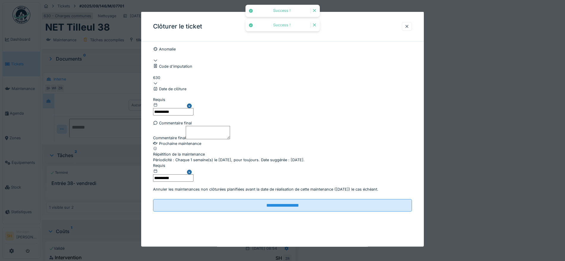
scroll to position [51, 0]
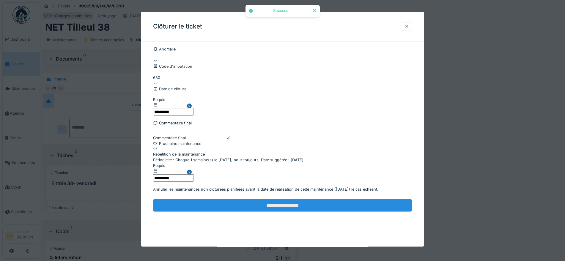
click at [276, 212] on input "**********" at bounding box center [282, 205] width 259 height 12
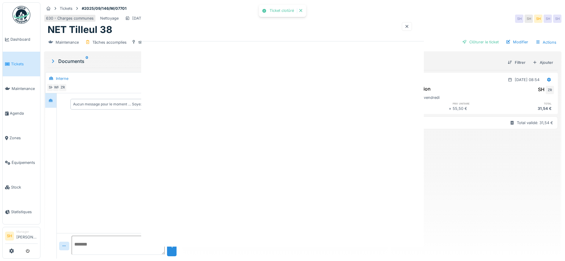
scroll to position [0, 0]
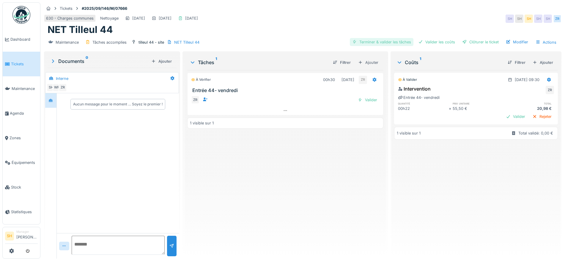
click at [389, 45] on div "Terminer & valider les tâches" at bounding box center [382, 42] width 64 height 8
drag, startPoint x: 431, startPoint y: 42, endPoint x: 474, endPoint y: 41, distance: 43.1
click at [438, 42] on div "Valider les coûts" at bounding box center [437, 42] width 42 height 8
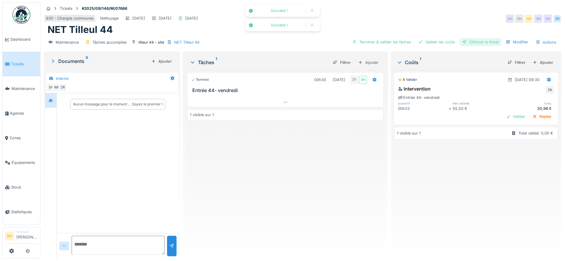
click at [475, 41] on div "Clôturer le ticket" at bounding box center [480, 42] width 41 height 8
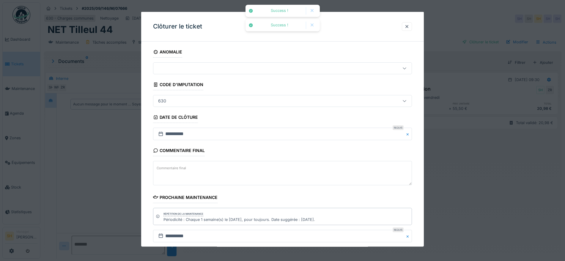
scroll to position [51, 0]
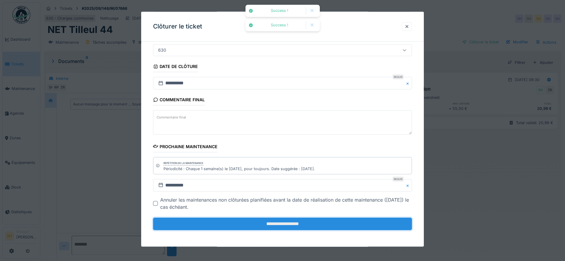
click at [294, 226] on input "**********" at bounding box center [282, 224] width 259 height 12
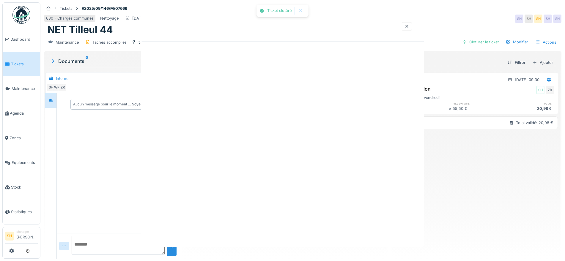
scroll to position [0, 0]
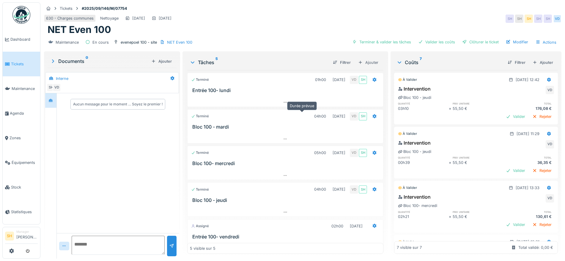
scroll to position [37, 0]
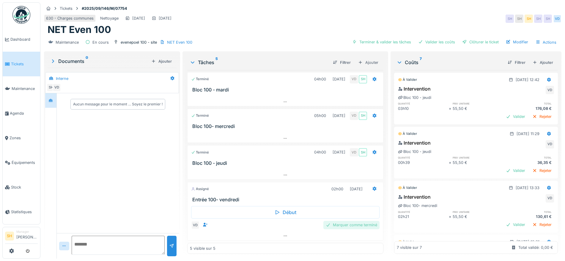
click at [343, 224] on div "Marquer comme terminé" at bounding box center [351, 225] width 56 height 8
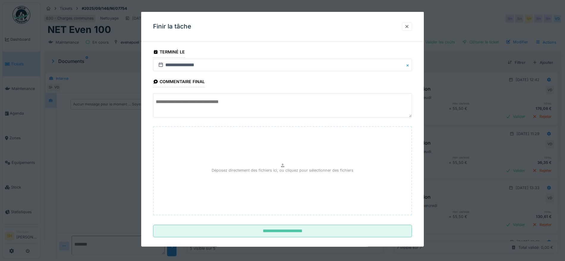
click at [240, 100] on textarea at bounding box center [282, 105] width 259 height 24
type textarea "*"
click at [205, 102] on textarea "**********" at bounding box center [282, 105] width 259 height 24
drag, startPoint x: 264, startPoint y: 99, endPoint x: 152, endPoint y: 98, distance: 112.0
click at [152, 98] on div "**********" at bounding box center [282, 150] width 283 height 208
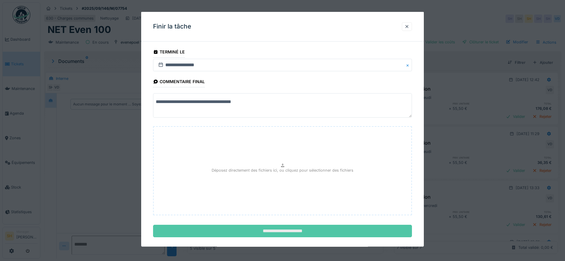
type textarea "**********"
click at [273, 235] on input "**********" at bounding box center [282, 231] width 259 height 12
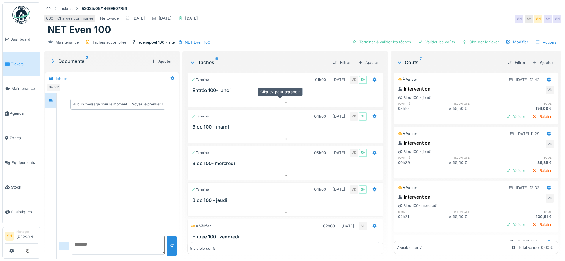
scroll to position [0, 0]
drag, startPoint x: 385, startPoint y: 42, endPoint x: 403, endPoint y: 41, distance: 18.4
click at [385, 42] on div "Terminer & valider les tâches" at bounding box center [382, 42] width 64 height 8
click at [429, 41] on div "Valider les coûts" at bounding box center [437, 42] width 42 height 8
click at [468, 41] on div "Clôturer le ticket" at bounding box center [480, 42] width 41 height 8
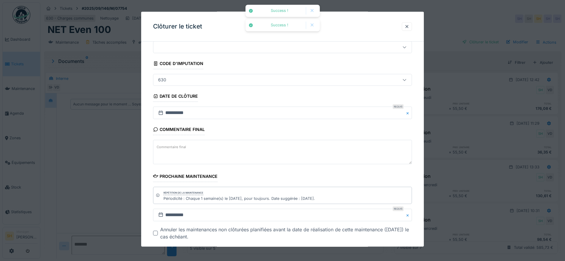
scroll to position [37, 0]
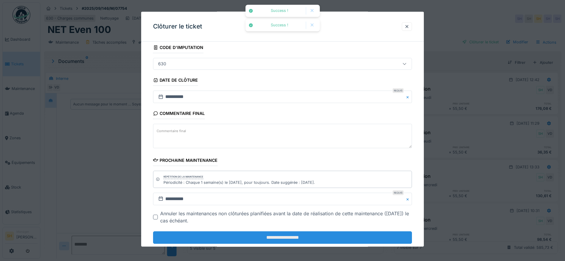
click at [263, 237] on input "**********" at bounding box center [282, 237] width 259 height 12
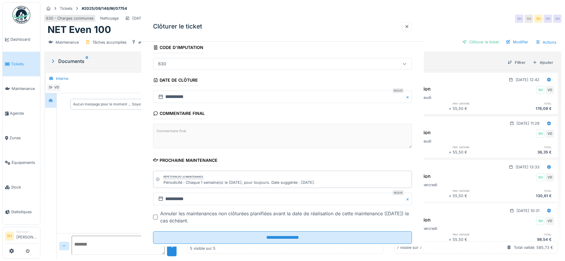
scroll to position [0, 0]
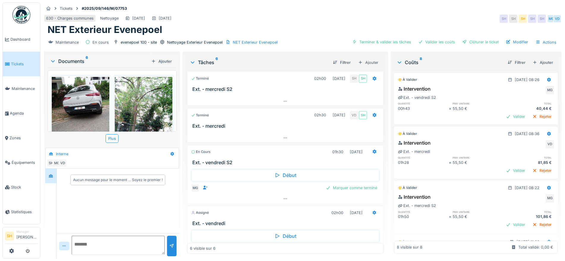
scroll to position [98, 0]
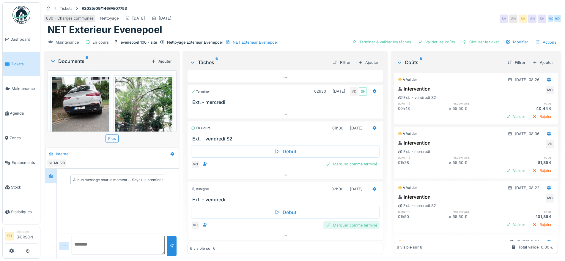
click at [340, 225] on div "Marquer comme terminé" at bounding box center [351, 225] width 56 height 8
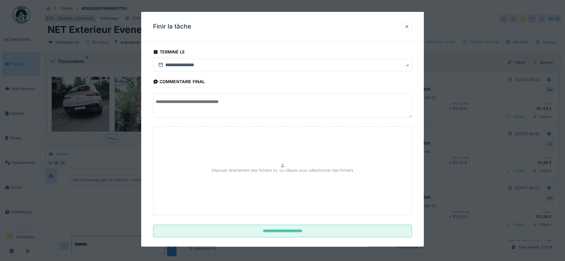
click at [210, 104] on textarea at bounding box center [282, 105] width 259 height 24
paste textarea "**********"
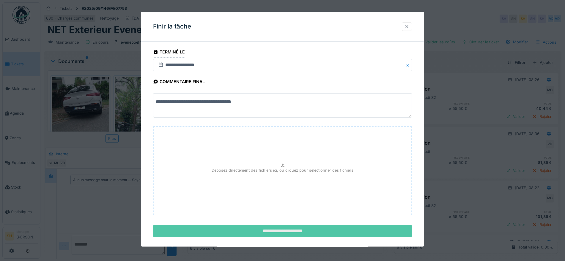
type textarea "**********"
click at [257, 232] on input "**********" at bounding box center [282, 231] width 259 height 12
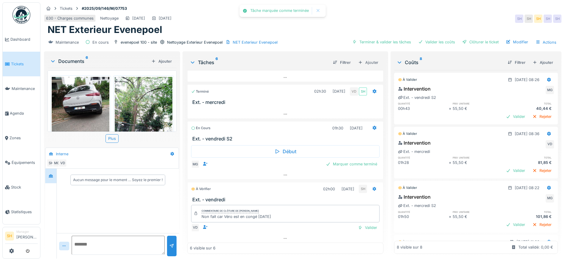
scroll to position [101, 0]
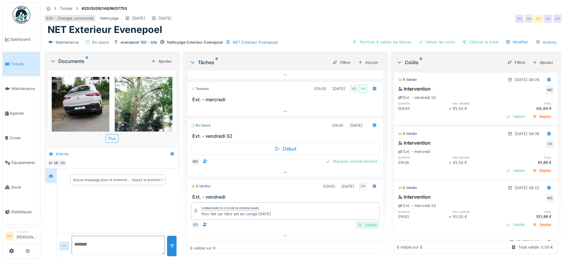
click at [357, 225] on div "Valider" at bounding box center [367, 225] width 24 height 8
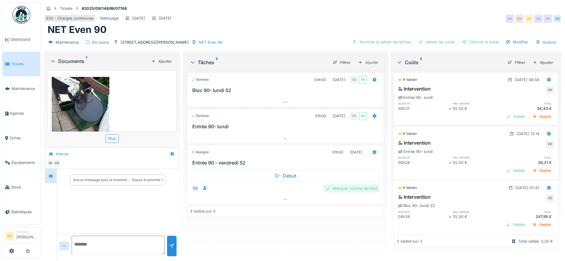
click at [351, 190] on div "Marquer comme terminé" at bounding box center [351, 188] width 56 height 8
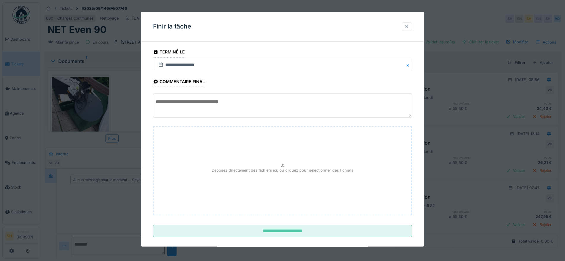
click at [236, 104] on textarea at bounding box center [282, 105] width 259 height 24
paste textarea "**********"
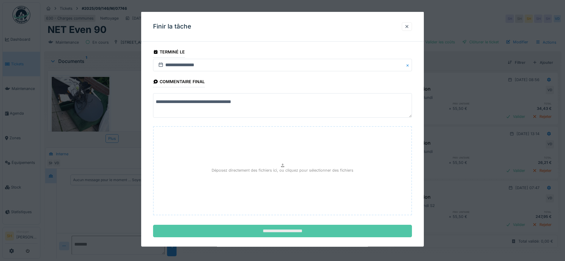
type textarea "**********"
click at [254, 232] on input "**********" at bounding box center [282, 231] width 259 height 12
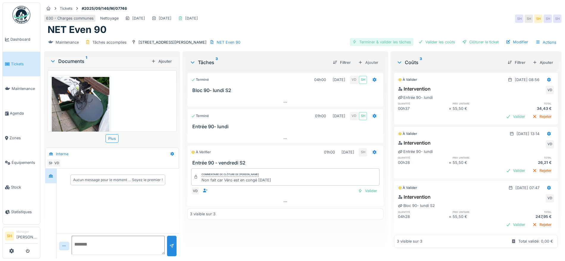
click at [390, 42] on div "Terminer & valider les tâches" at bounding box center [382, 42] width 64 height 8
click at [427, 43] on div "Valider les coûts" at bounding box center [437, 42] width 42 height 8
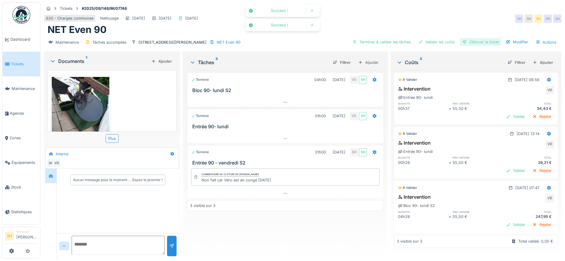
click at [474, 44] on div "Clôturer le ticket" at bounding box center [480, 42] width 41 height 8
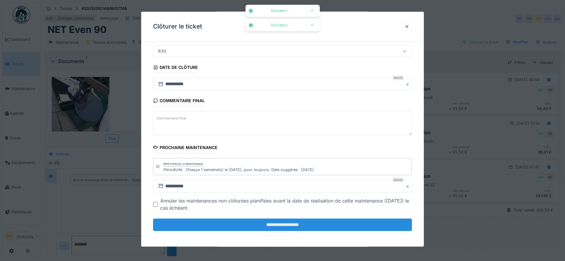
scroll to position [51, 0]
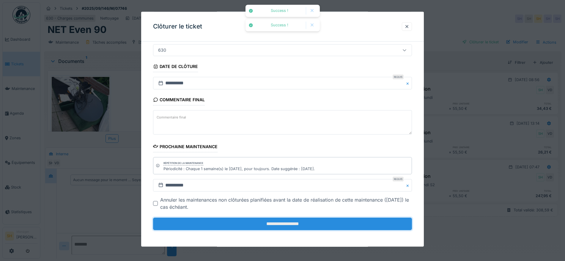
click at [283, 223] on input "**********" at bounding box center [282, 224] width 259 height 12
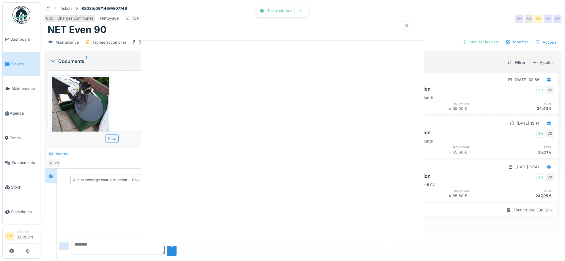
scroll to position [0, 0]
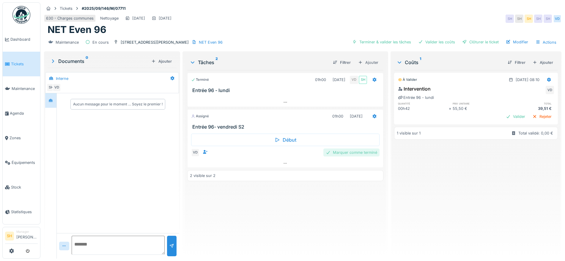
click at [336, 155] on div "Marquer comme terminé" at bounding box center [351, 153] width 56 height 8
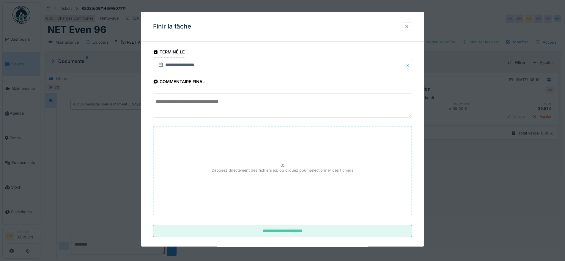
click at [220, 103] on textarea at bounding box center [282, 105] width 259 height 24
paste textarea "**********"
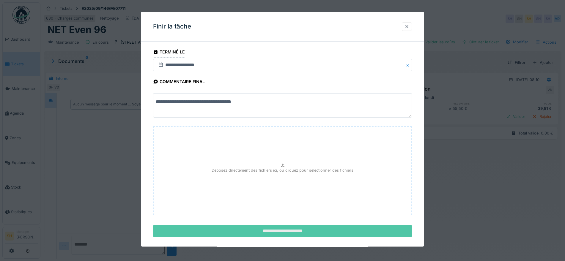
type textarea "**********"
click at [270, 234] on input "**********" at bounding box center [282, 231] width 259 height 12
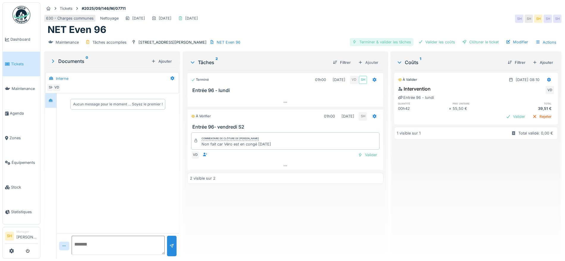
click at [383, 42] on div "Terminer & valider les tâches" at bounding box center [382, 42] width 64 height 8
drag, startPoint x: 428, startPoint y: 42, endPoint x: 459, endPoint y: 42, distance: 30.9
click at [428, 42] on div "Valider les coûts" at bounding box center [437, 42] width 42 height 8
click at [469, 42] on div "Clôturer le ticket" at bounding box center [480, 42] width 41 height 8
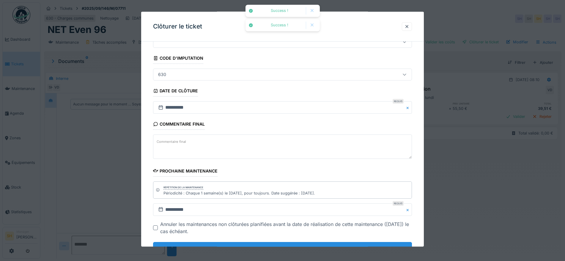
scroll to position [51, 0]
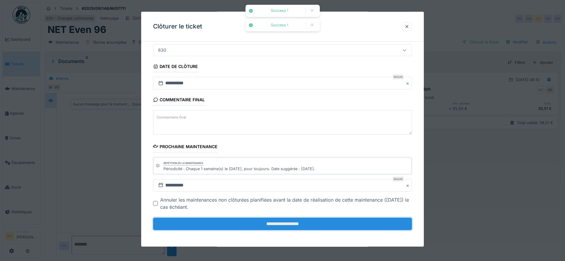
click at [307, 225] on input "**********" at bounding box center [282, 224] width 259 height 12
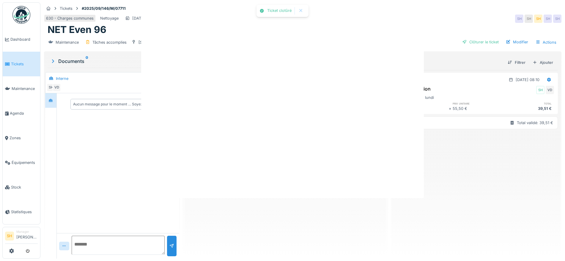
scroll to position [0, 0]
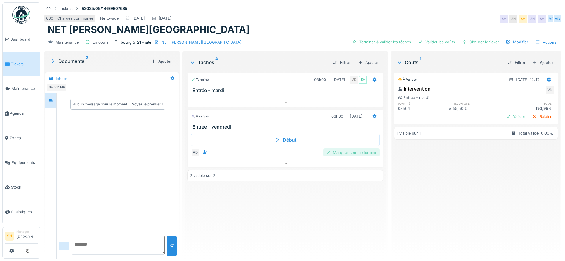
click at [353, 152] on div "Marquer comme terminé" at bounding box center [351, 153] width 56 height 8
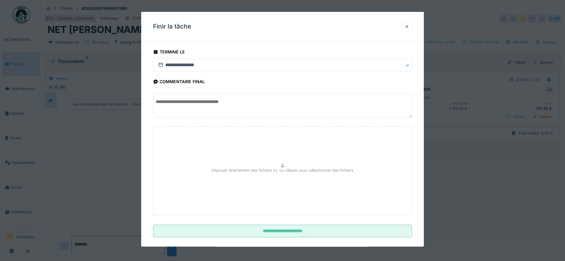
click at [255, 104] on textarea at bounding box center [282, 105] width 259 height 24
paste textarea "**********"
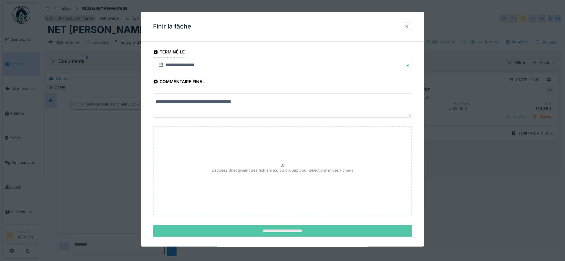
type textarea "**********"
click at [301, 229] on input "**********" at bounding box center [282, 231] width 259 height 12
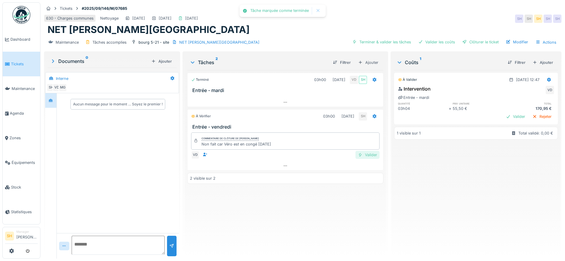
click at [368, 155] on div "Valider" at bounding box center [367, 155] width 24 height 8
drag, startPoint x: 435, startPoint y: 40, endPoint x: 446, endPoint y: 41, distance: 11.4
click at [436, 40] on div "Valider les coûts" at bounding box center [437, 42] width 42 height 8
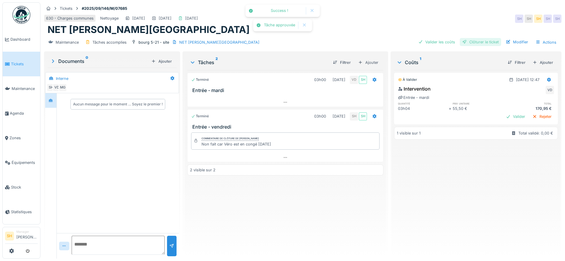
click at [469, 41] on div "Clôturer le ticket" at bounding box center [480, 42] width 41 height 8
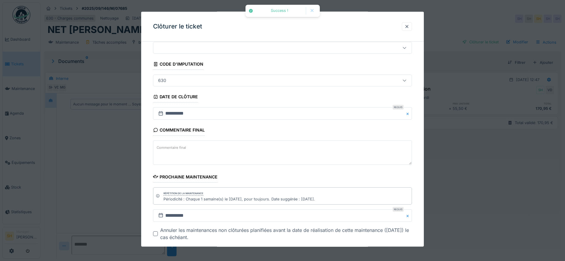
scroll to position [37, 0]
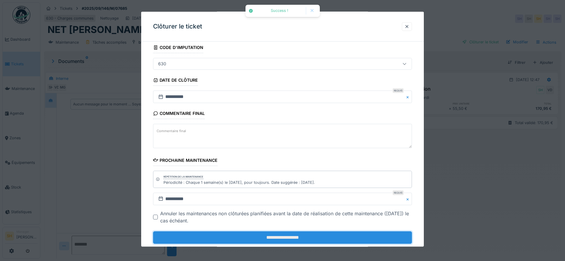
click at [276, 237] on input "**********" at bounding box center [282, 237] width 259 height 12
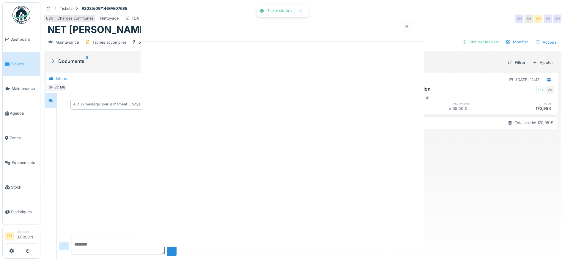
scroll to position [0, 0]
